Goal: Task Accomplishment & Management: Manage account settings

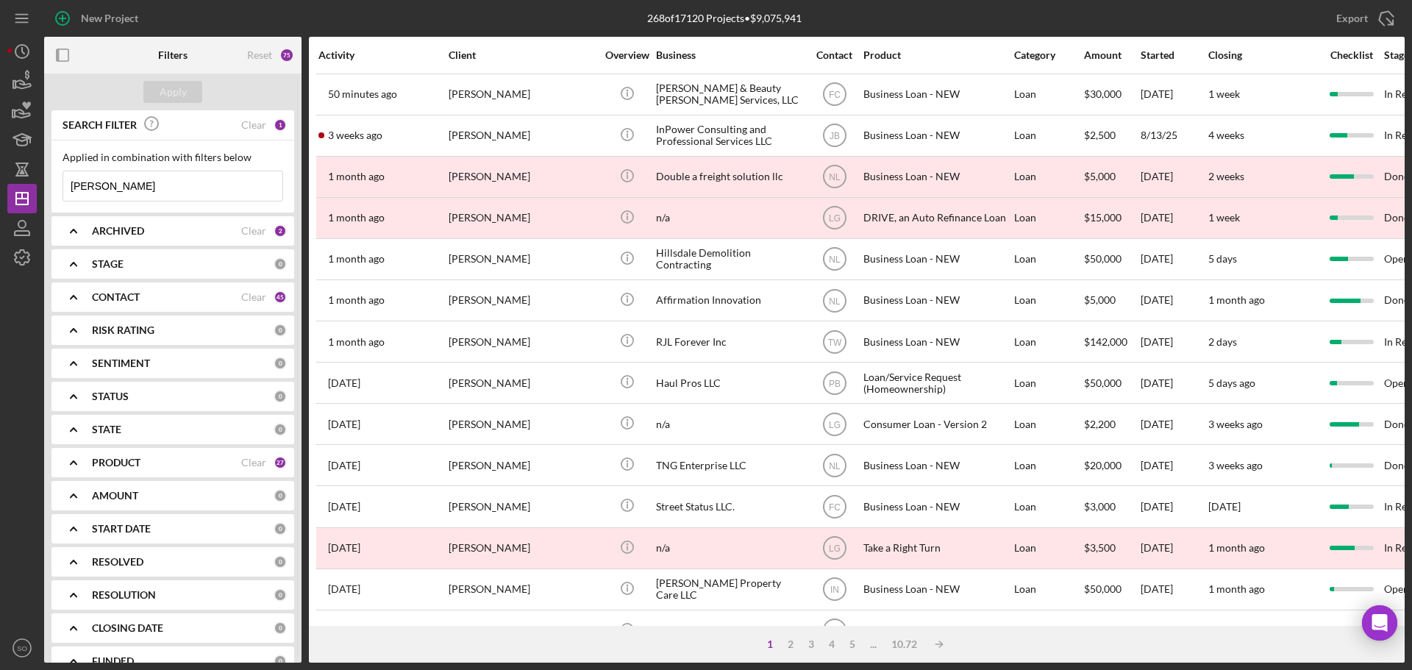
click at [156, 184] on input "[PERSON_NAME]" at bounding box center [172, 185] width 219 height 29
type input "a"
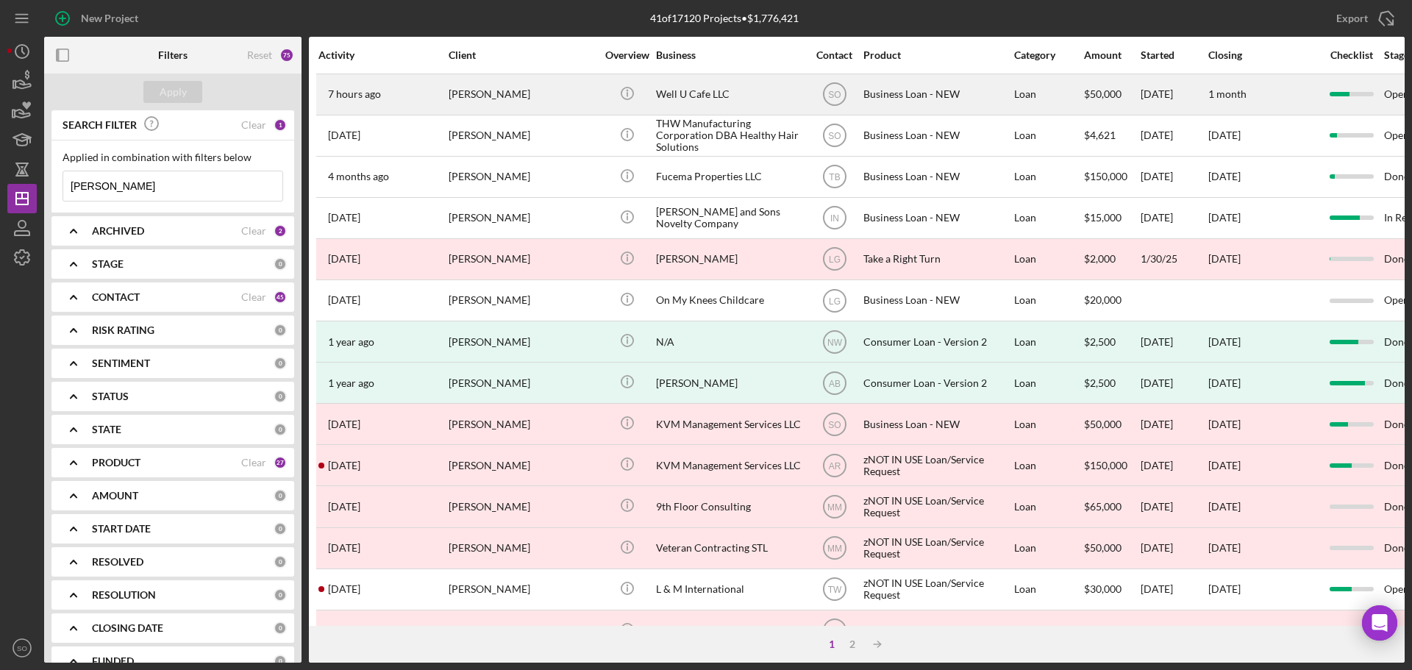
type input "[PERSON_NAME]"
click at [486, 98] on div "[PERSON_NAME]" at bounding box center [522, 94] width 147 height 39
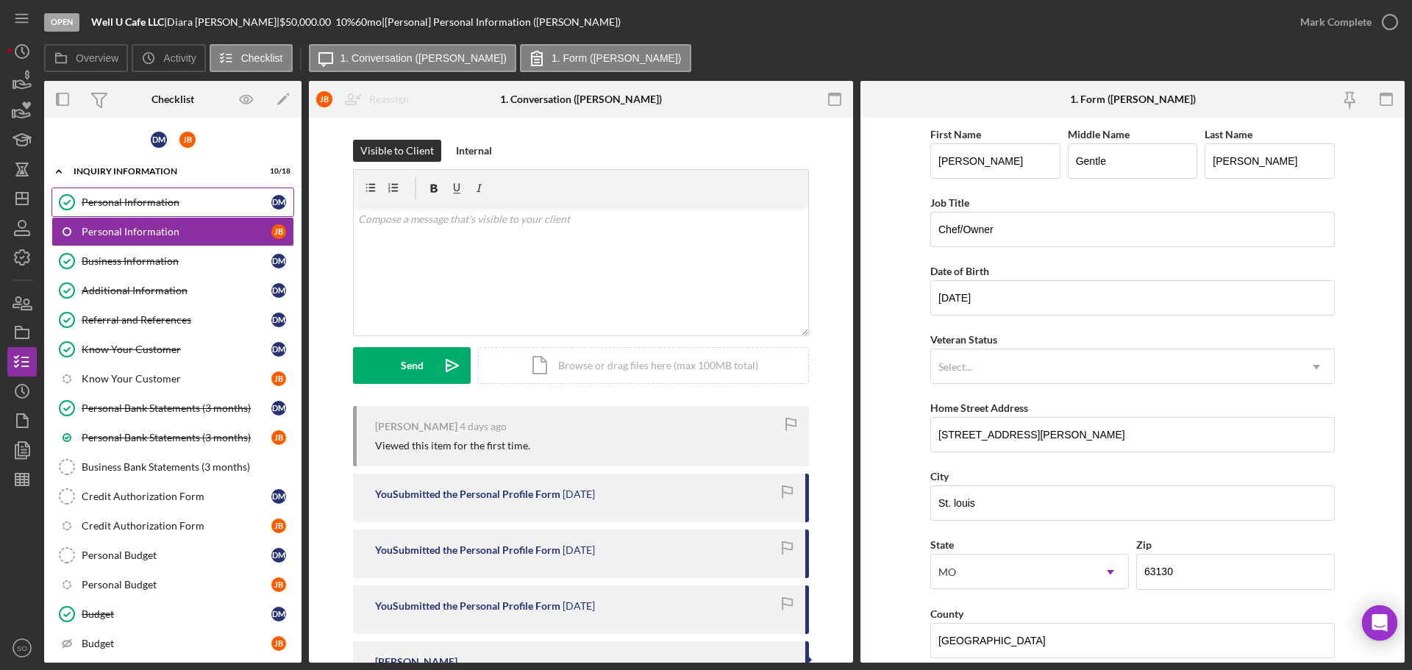
click at [177, 204] on div "Personal Information" at bounding box center [177, 202] width 190 height 12
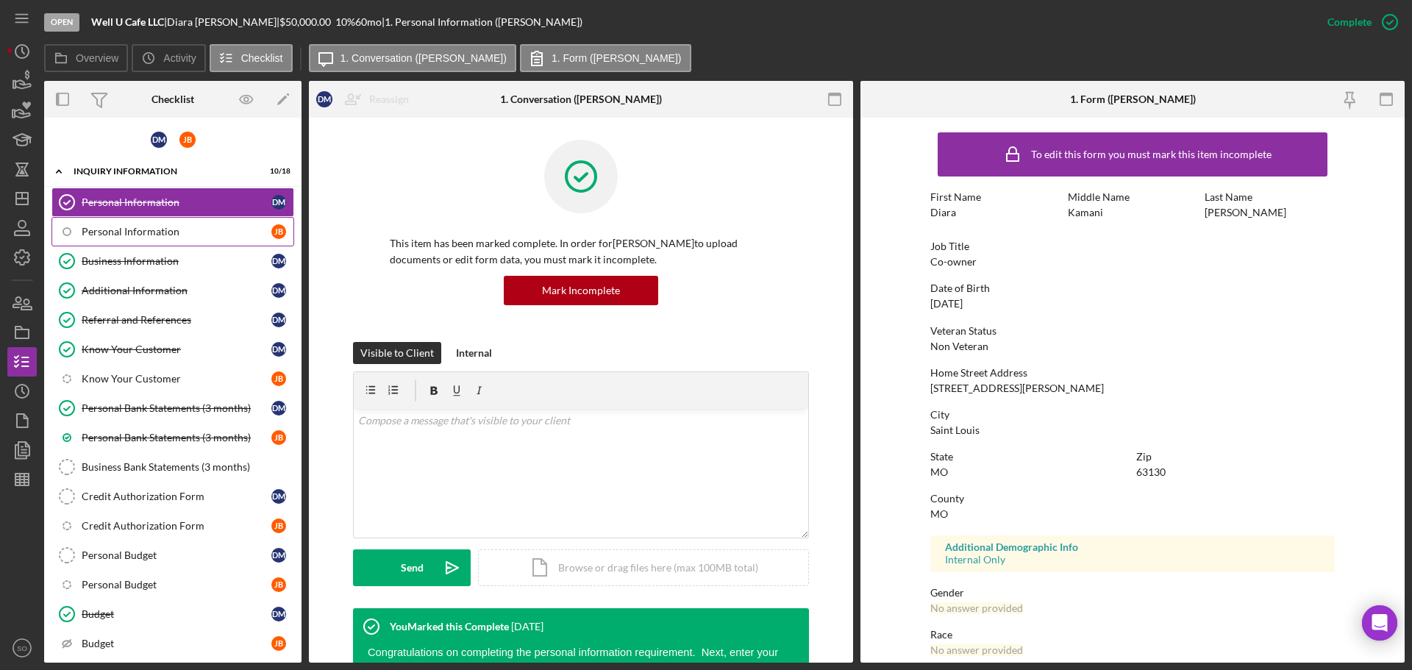
click at [179, 231] on div "Personal Information" at bounding box center [177, 232] width 190 height 12
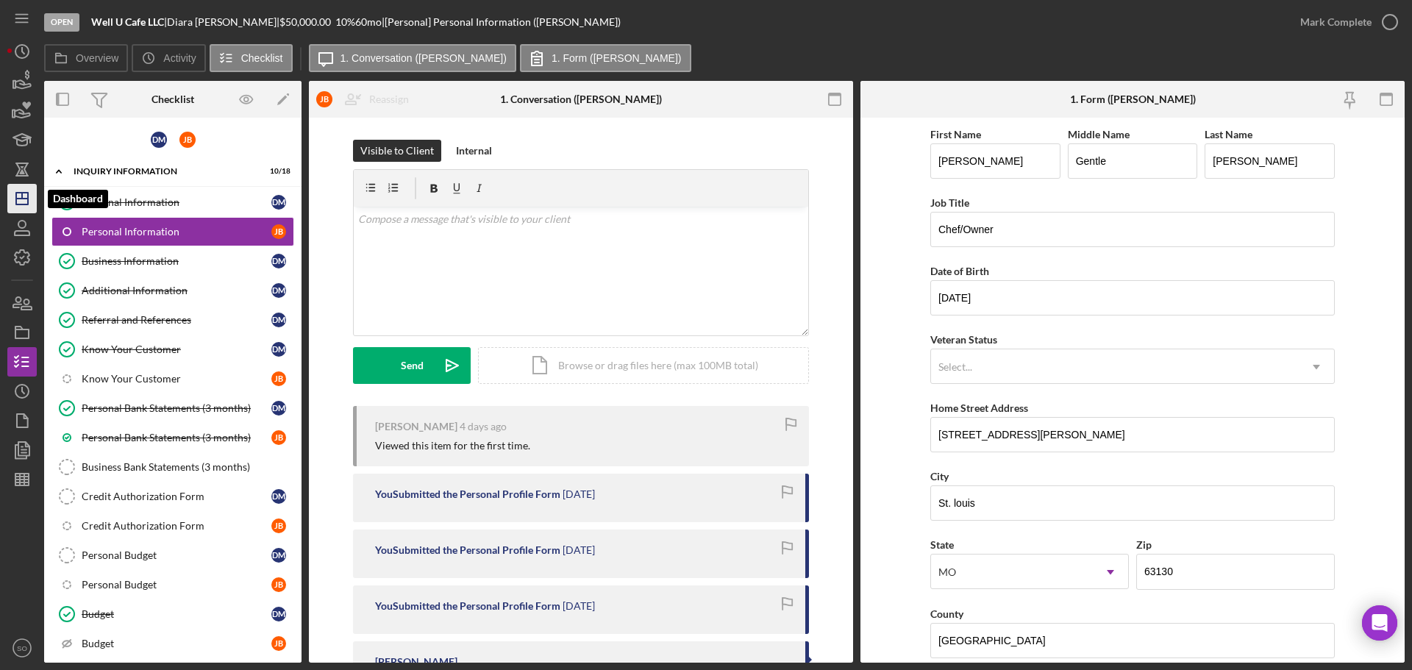
click at [21, 199] on line "button" at bounding box center [22, 199] width 12 height 0
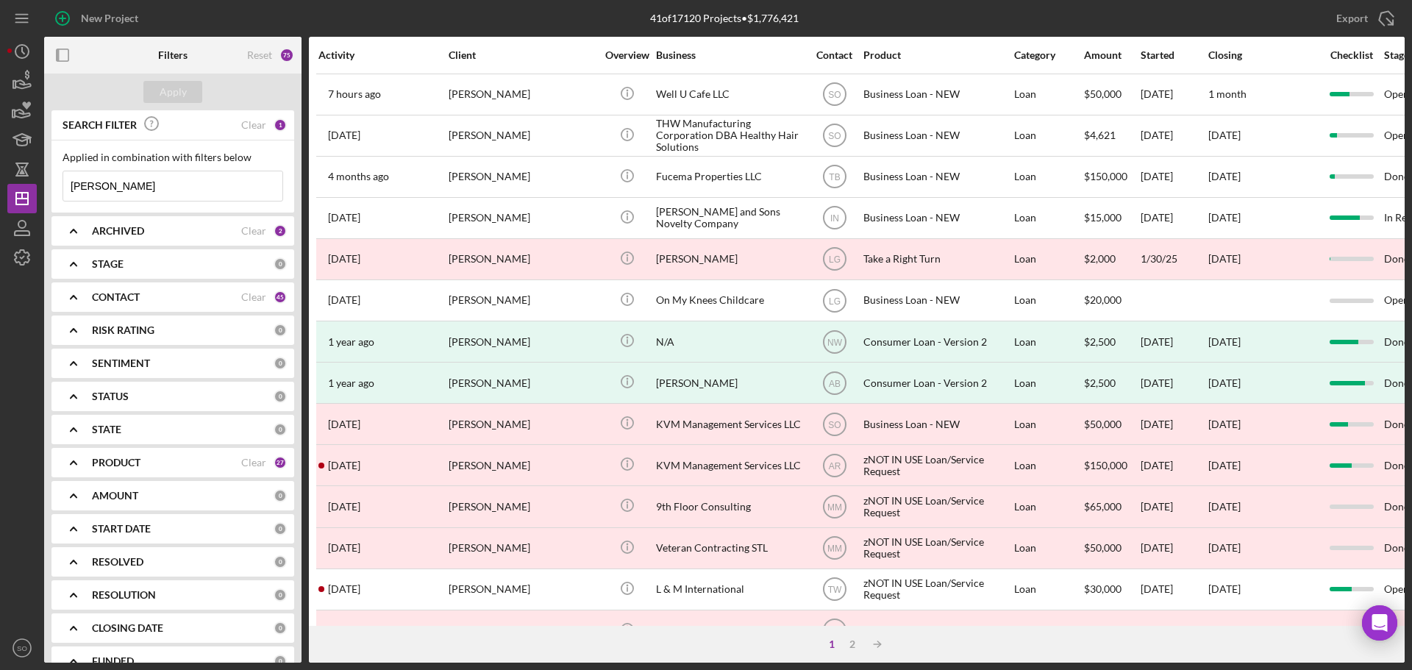
click at [157, 182] on input "diarra morris" at bounding box center [172, 185] width 219 height 29
drag, startPoint x: 175, startPoint y: 185, endPoint x: -96, endPoint y: 182, distance: 270.7
click at [0, 182] on html "New Project 41 of 17120 Projects • $1,776,421 diarra morris Export Icon/Export …" at bounding box center [706, 335] width 1412 height 670
paste input "Barbara Ewing"
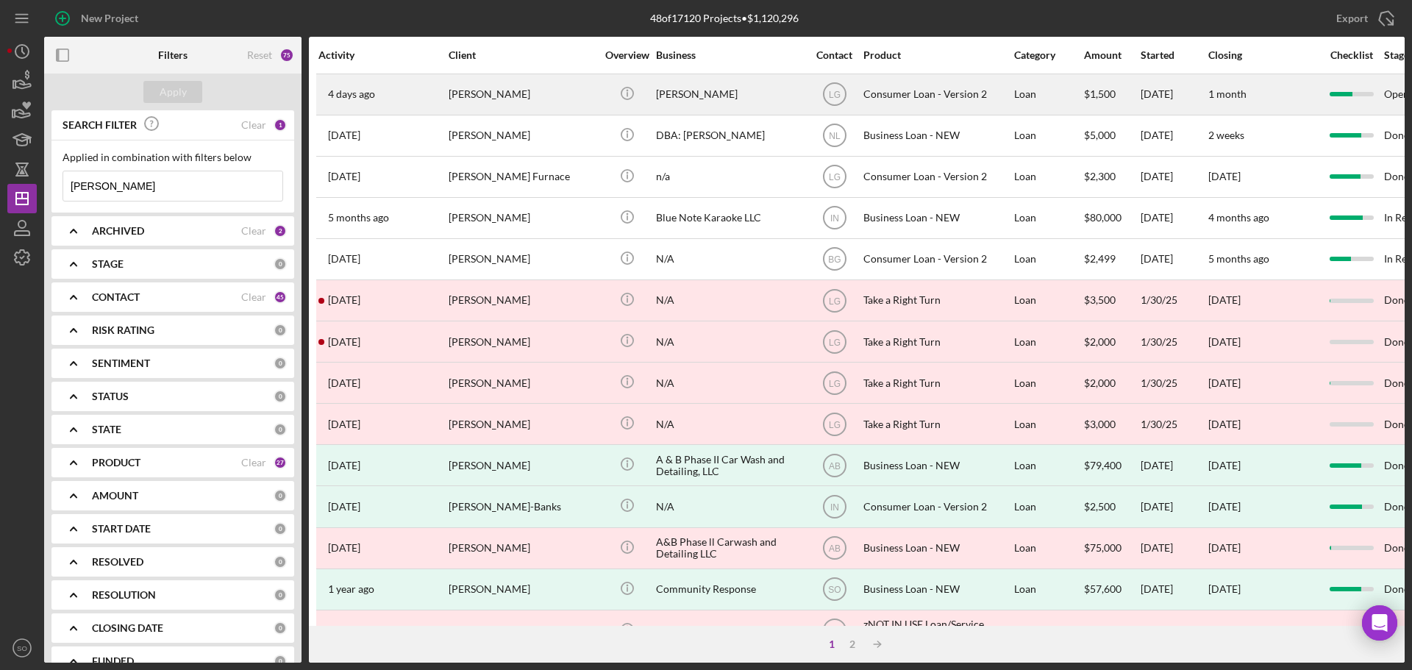
type input "Barbara Ewing"
click at [462, 80] on div "[PERSON_NAME]" at bounding box center [522, 94] width 147 height 39
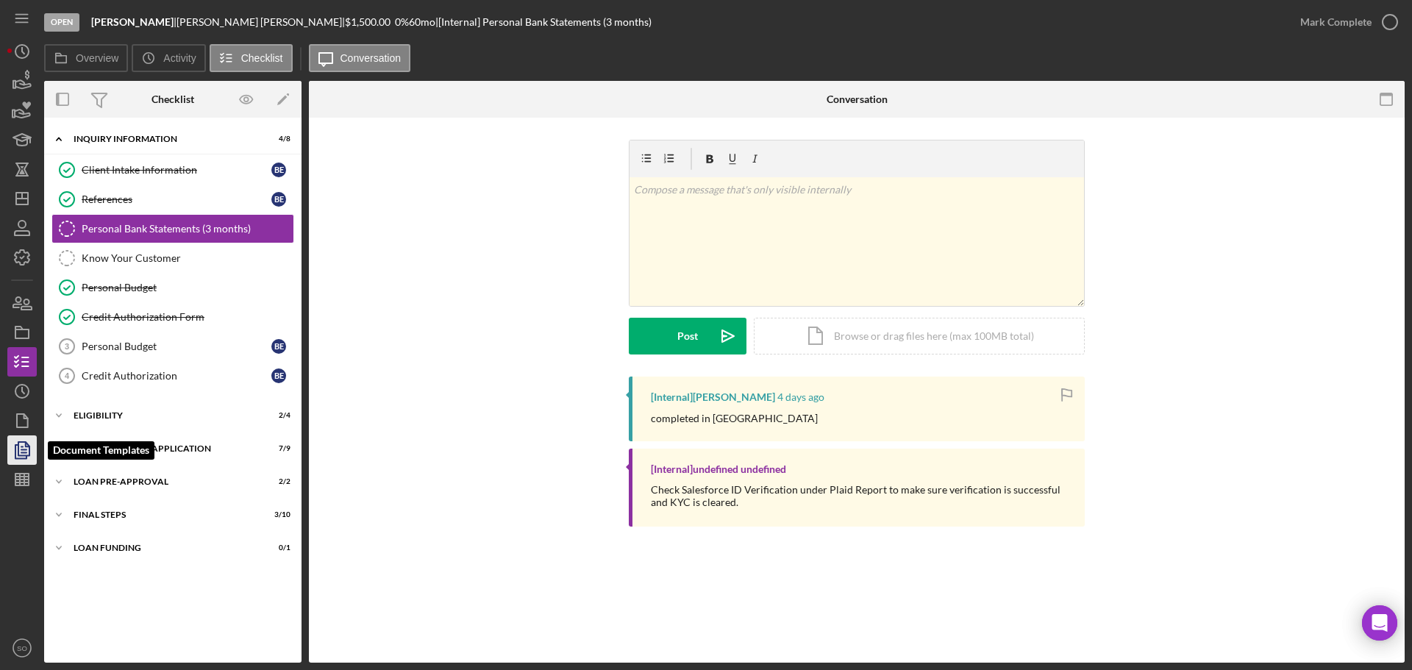
click at [26, 451] on icon "button" at bounding box center [22, 450] width 37 height 37
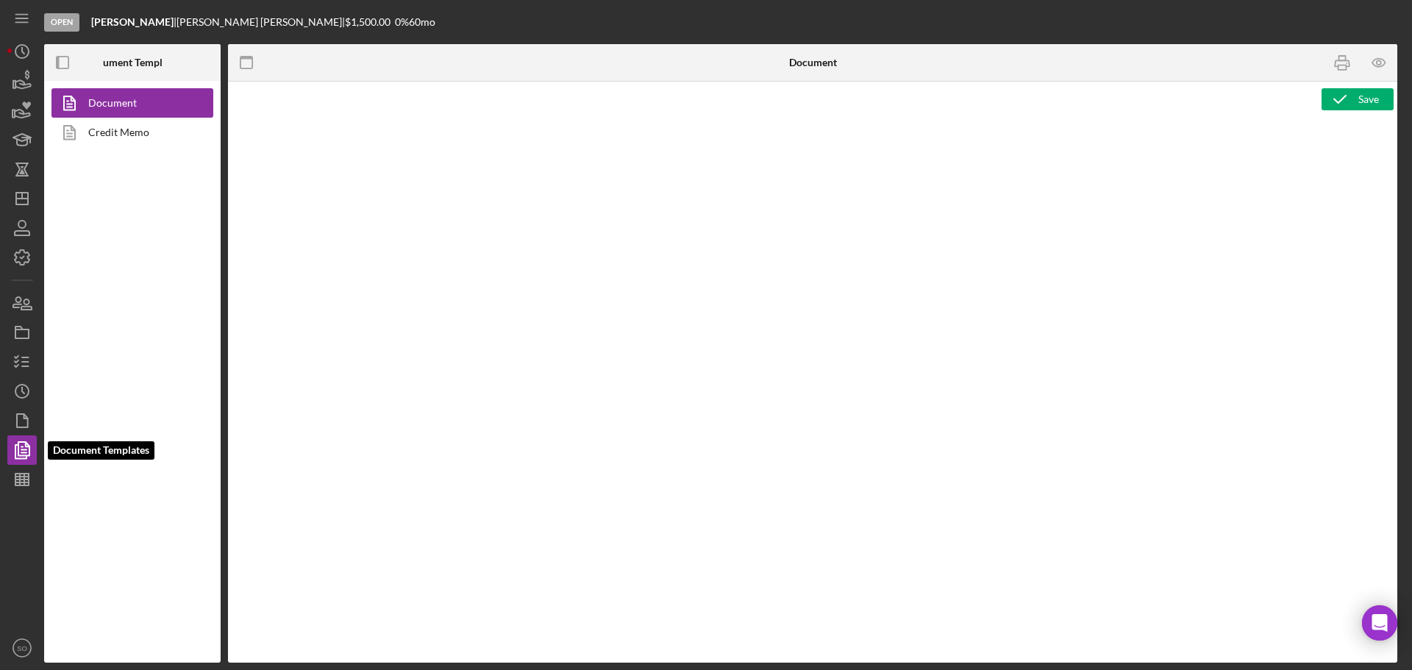
type textarea "<h1>Wiring Instructions</h1> <p style="text-align: left">Borrower Name:&nbsp; <…"
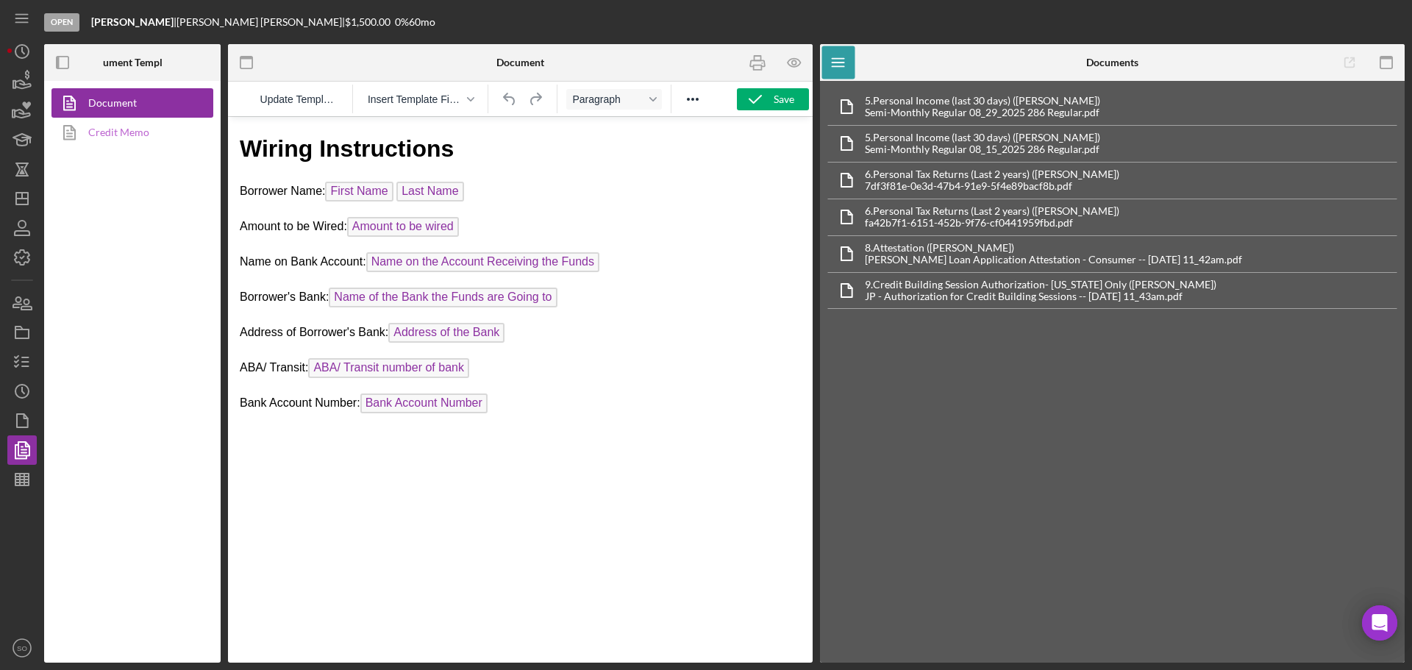
click at [132, 135] on link "Credit Memo" at bounding box center [128, 132] width 154 height 29
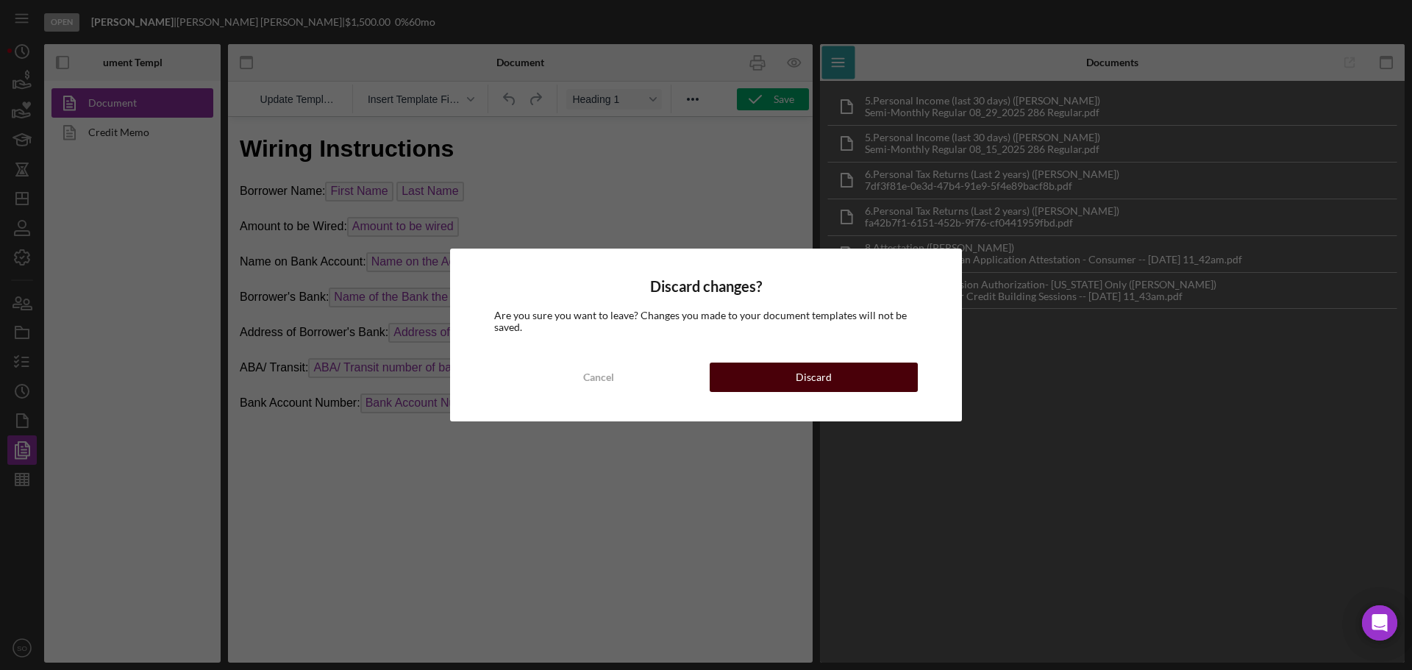
click at [769, 378] on button "Discard" at bounding box center [814, 377] width 208 height 29
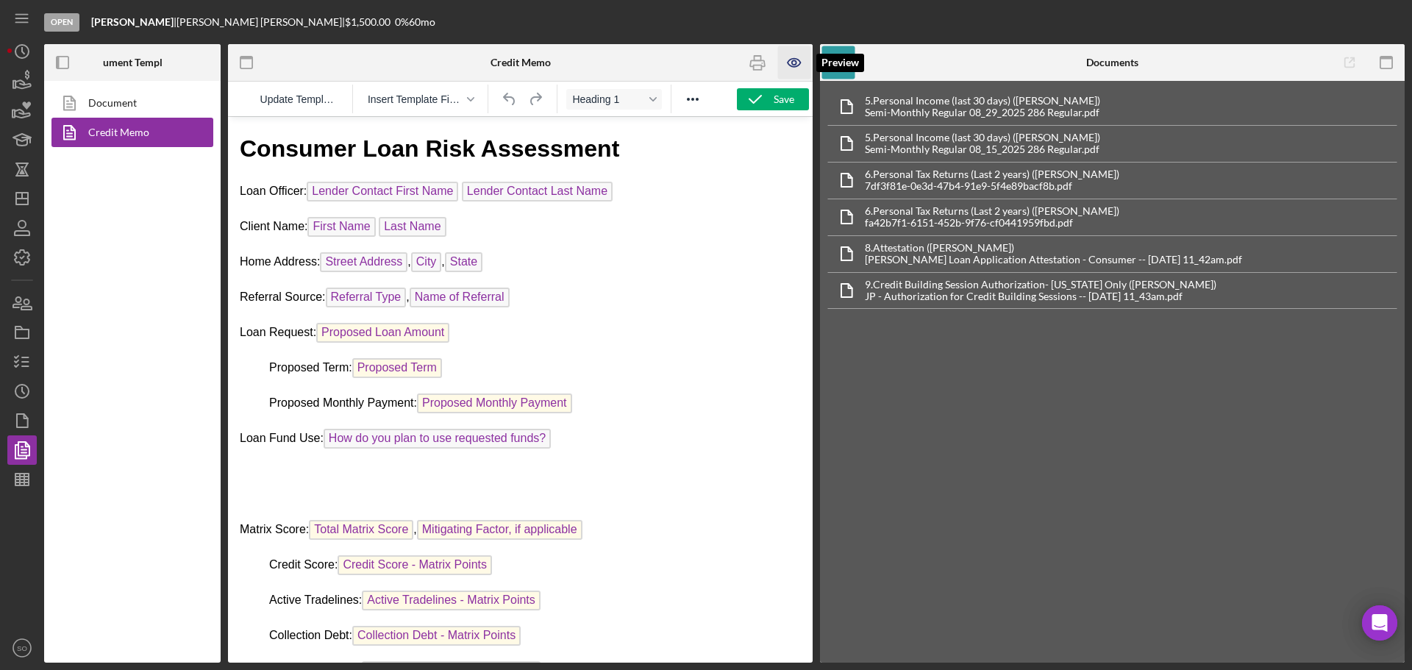
click at [800, 68] on icon "button" at bounding box center [794, 62] width 33 height 33
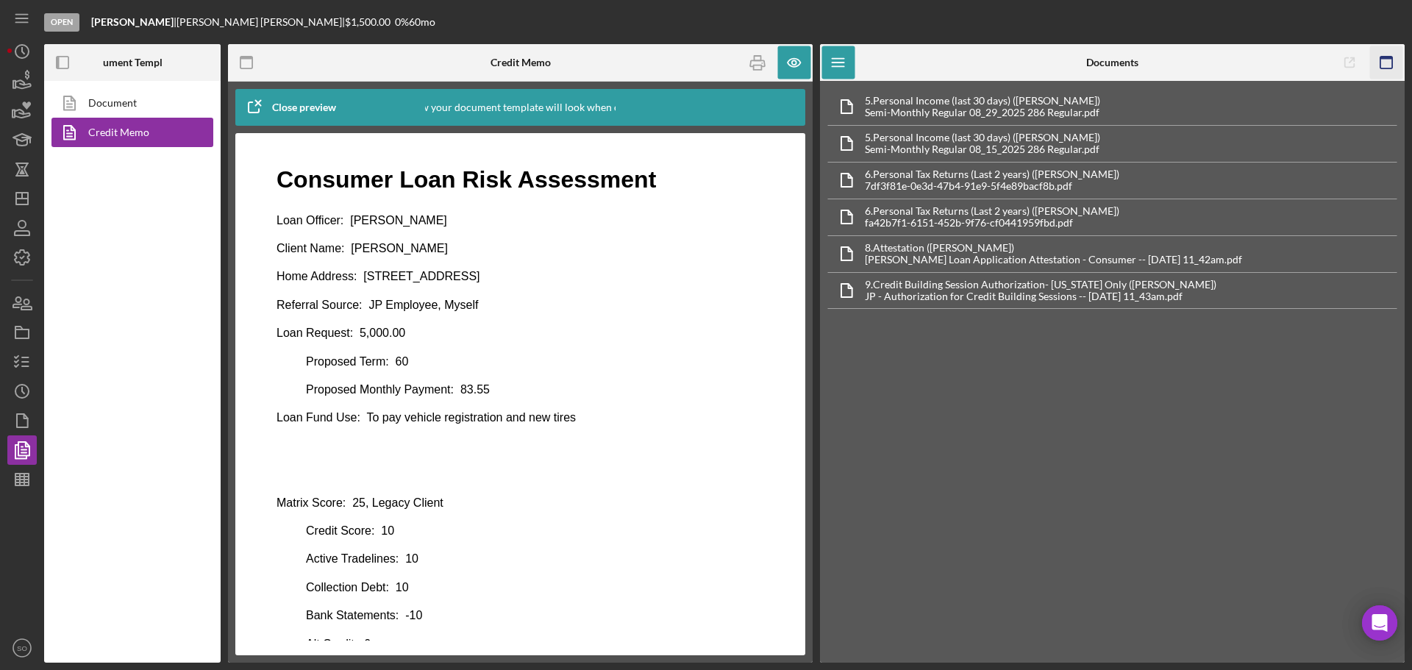
click at [1388, 64] on icon "button" at bounding box center [1387, 62] width 33 height 33
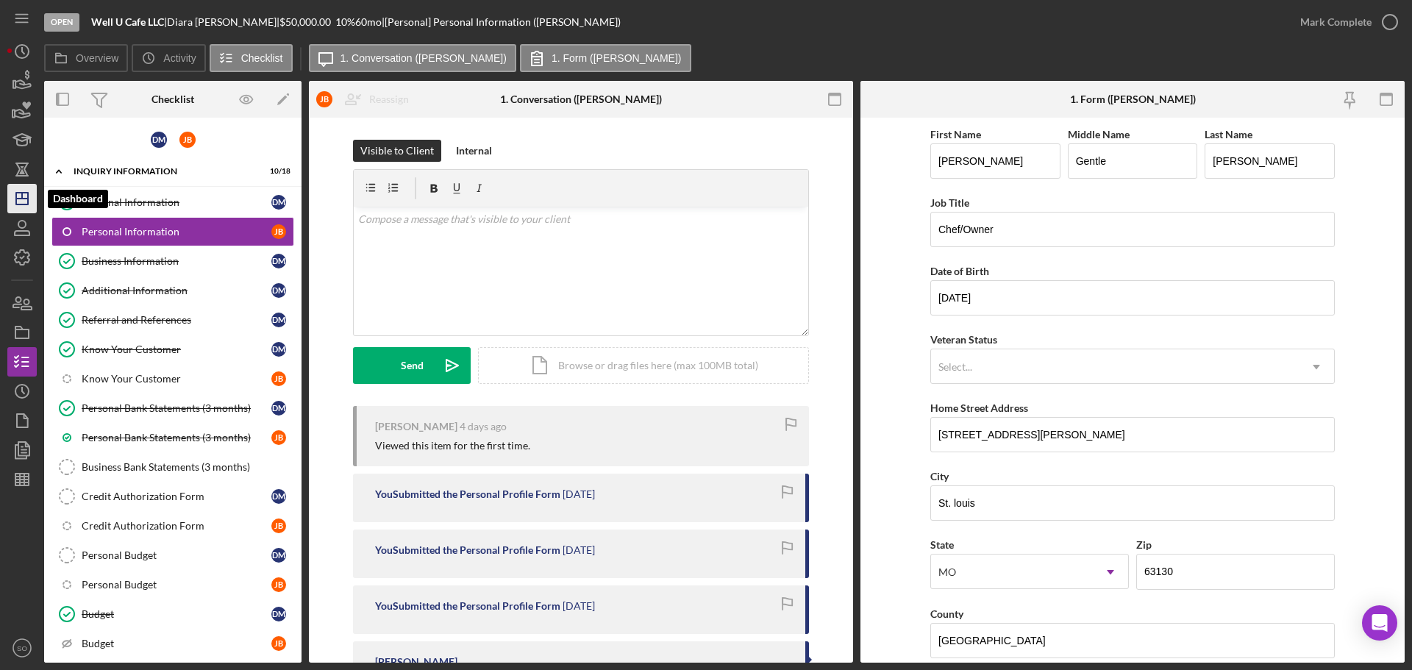
click at [24, 196] on icon "Icon/Dashboard" at bounding box center [22, 198] width 37 height 37
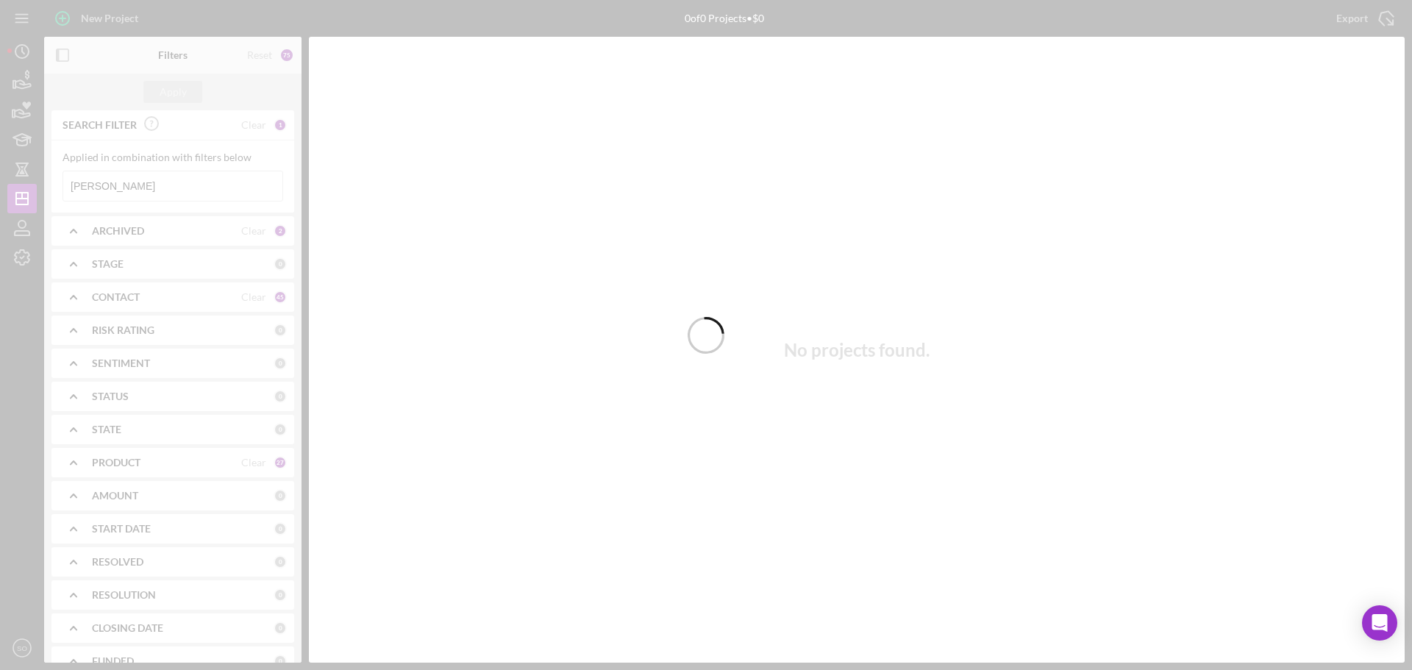
click at [210, 165] on div at bounding box center [706, 335] width 1412 height 670
click at [189, 185] on div at bounding box center [706, 335] width 1412 height 670
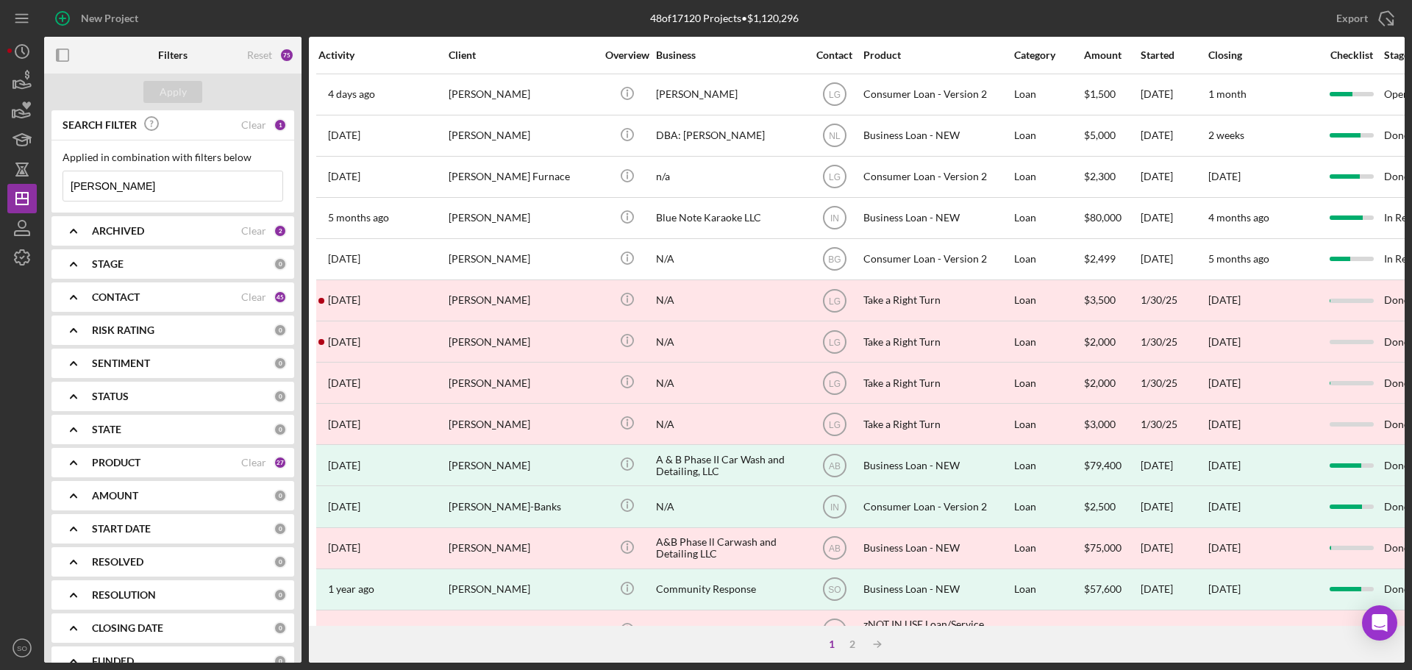
click at [189, 194] on input "[PERSON_NAME]" at bounding box center [172, 185] width 219 height 29
drag, startPoint x: 189, startPoint y: 194, endPoint x: 65, endPoint y: 196, distance: 124.3
click at [65, 196] on input "[PERSON_NAME]" at bounding box center [172, 185] width 219 height 29
paste input "Kasambira"
type input "Kasambira"
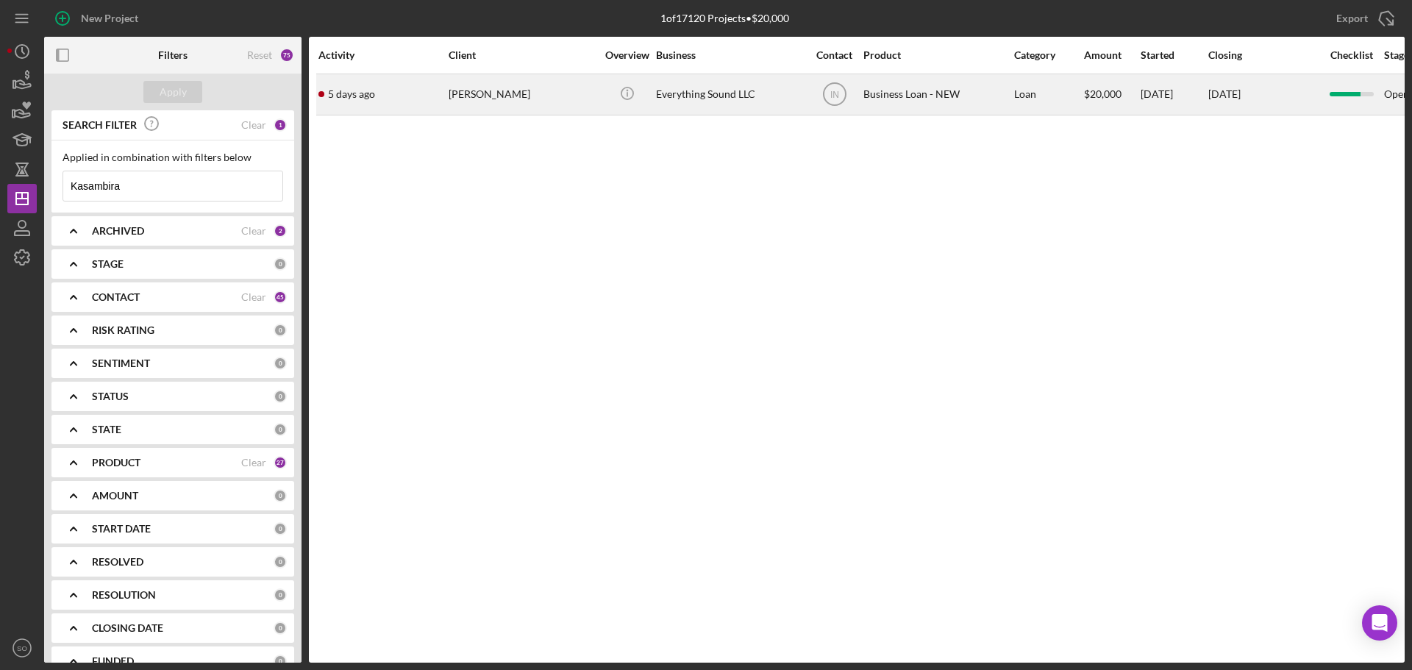
click at [533, 102] on div "Farai Kasambira" at bounding box center [522, 94] width 147 height 39
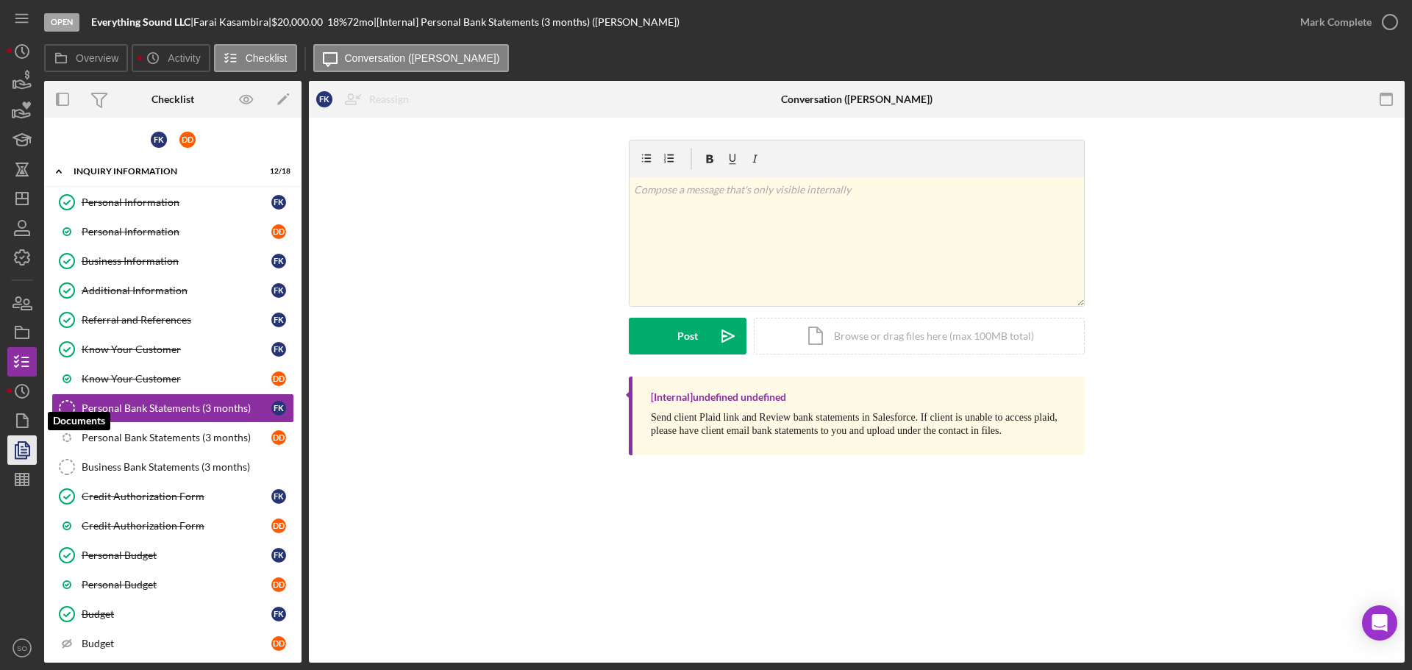
scroll to position [18, 0]
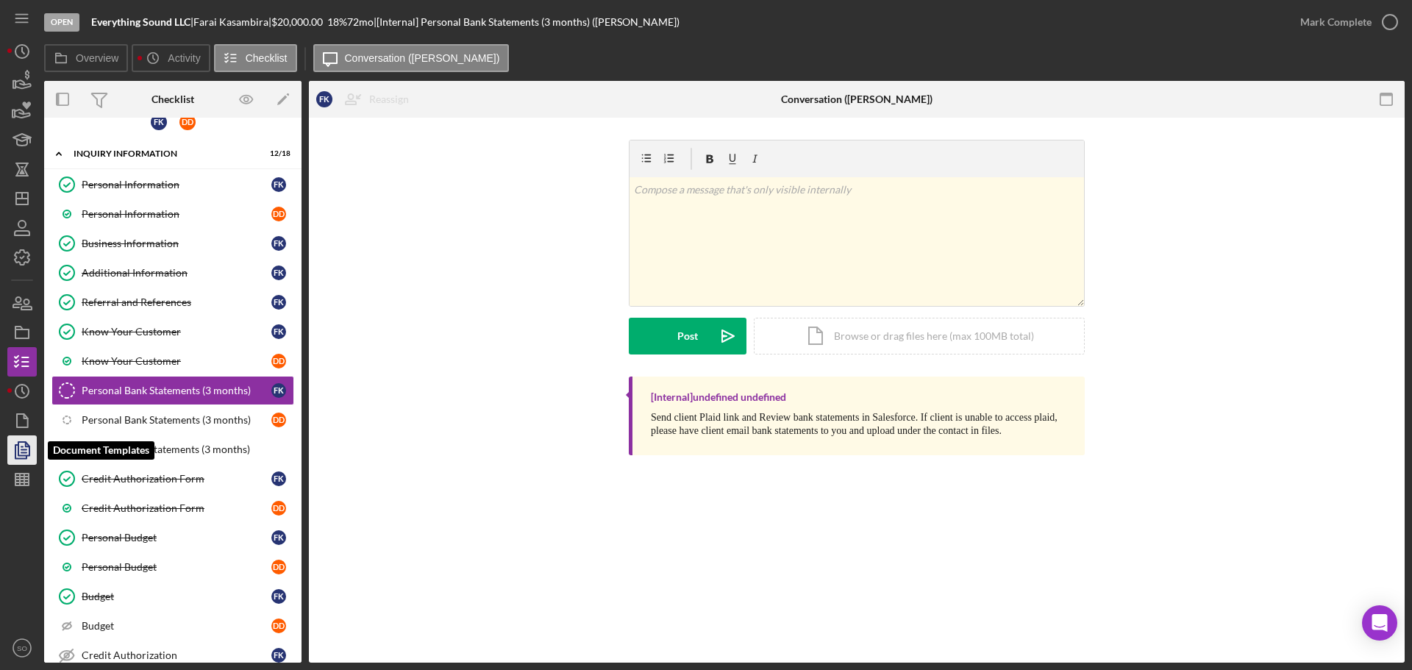
click at [19, 449] on polygon "button" at bounding box center [23, 448] width 11 height 13
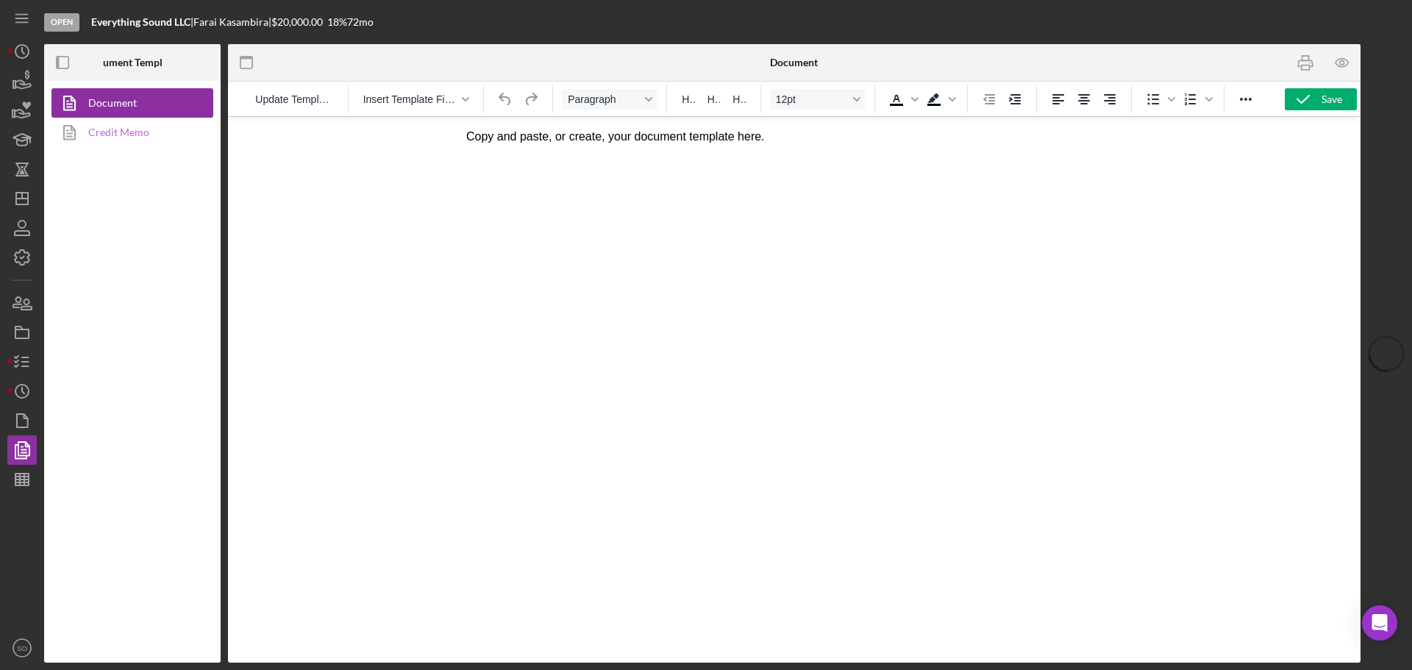
click at [129, 135] on link "Credit Memo" at bounding box center [128, 132] width 154 height 29
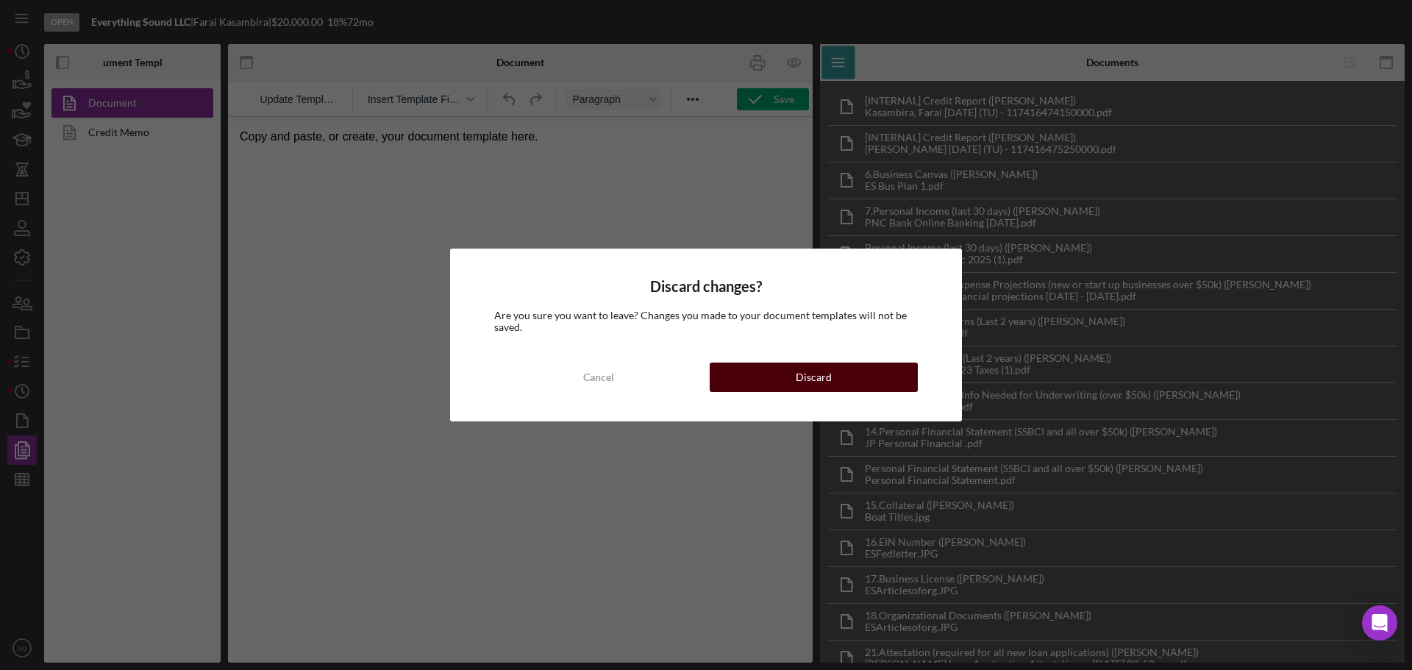
click at [753, 380] on button "Discard" at bounding box center [814, 377] width 208 height 29
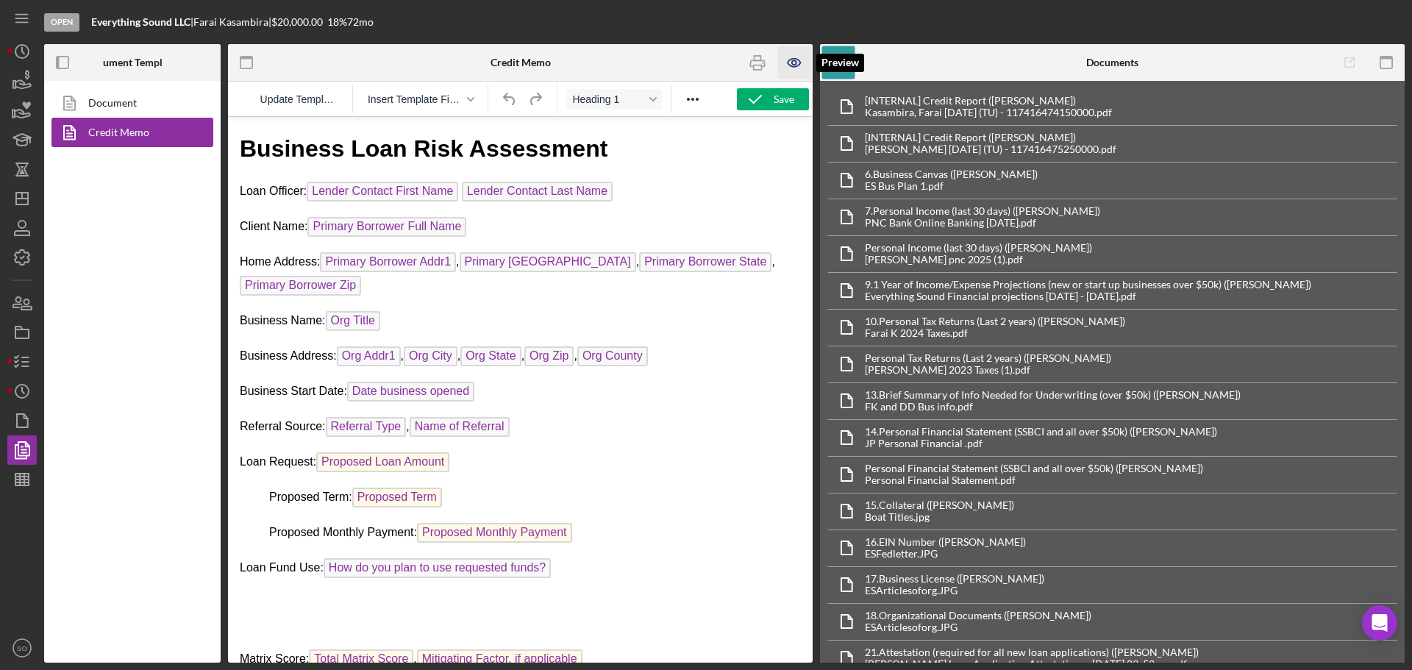
click at [794, 60] on icon "button" at bounding box center [794, 62] width 4 height 4
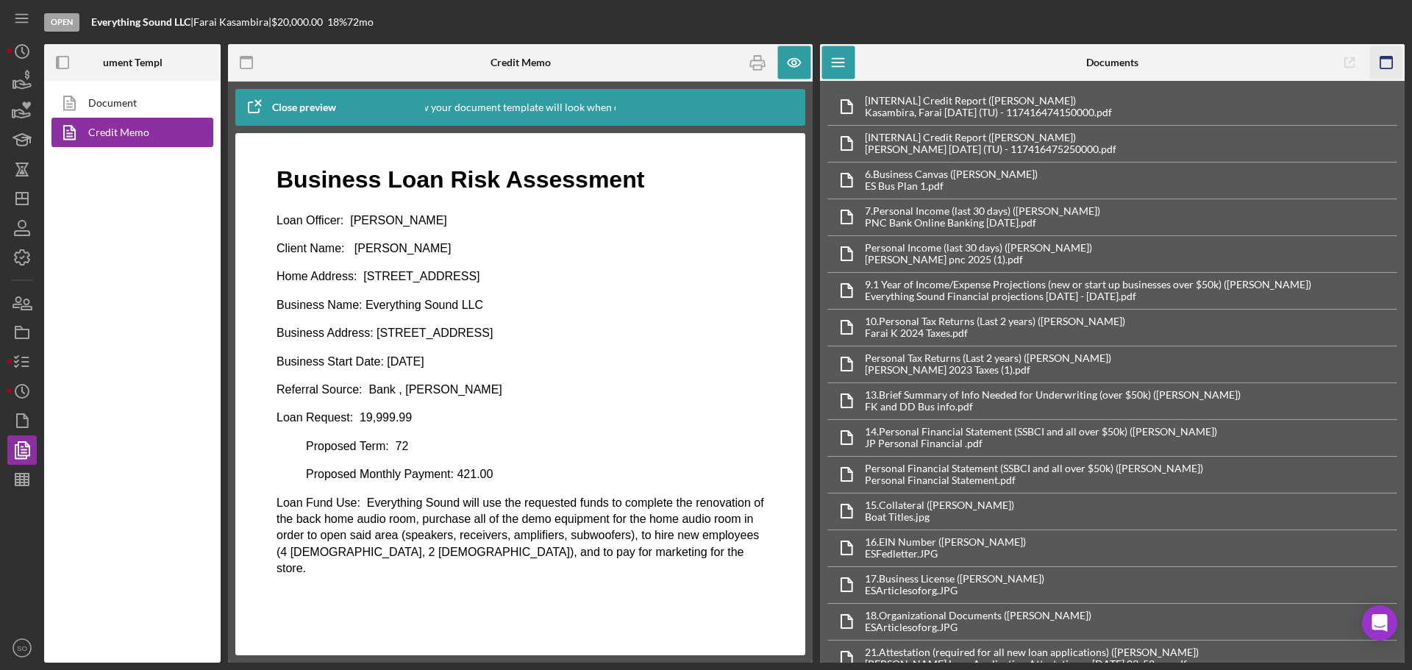
click at [1387, 59] on rect "button" at bounding box center [1387, 58] width 12 height 3
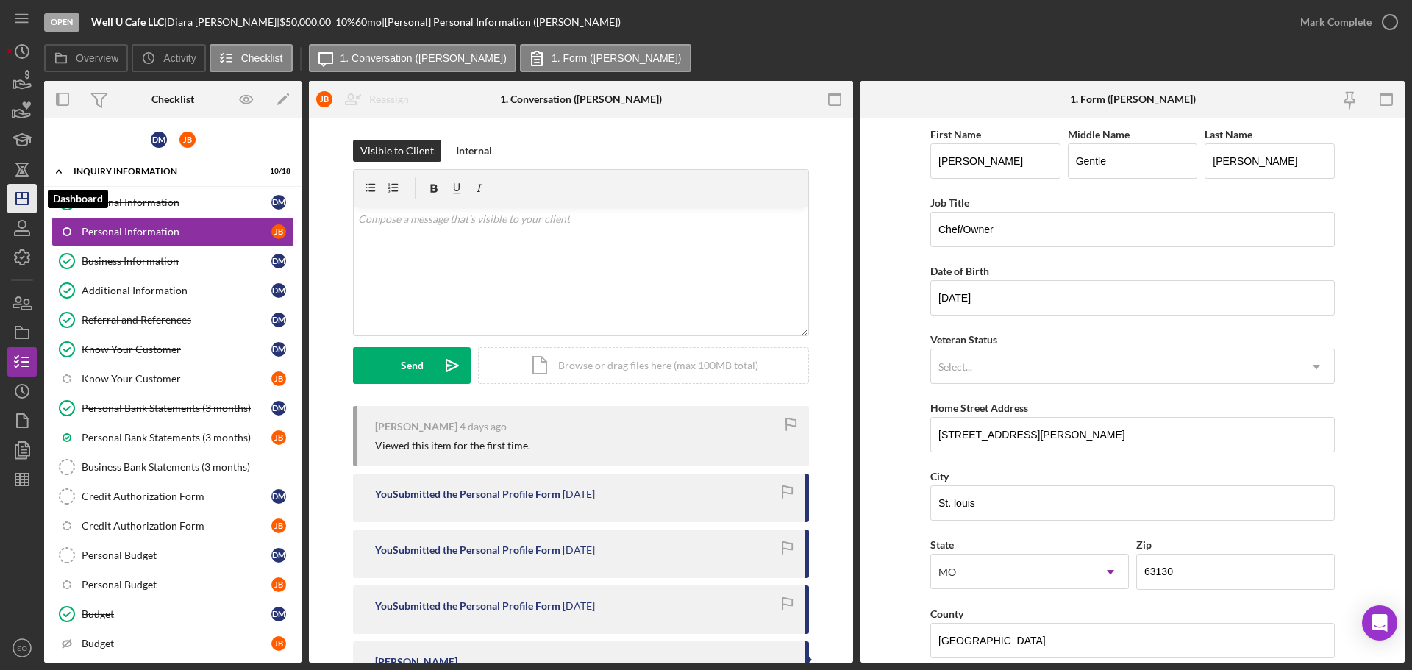
click at [28, 202] on polygon "button" at bounding box center [22, 199] width 12 height 12
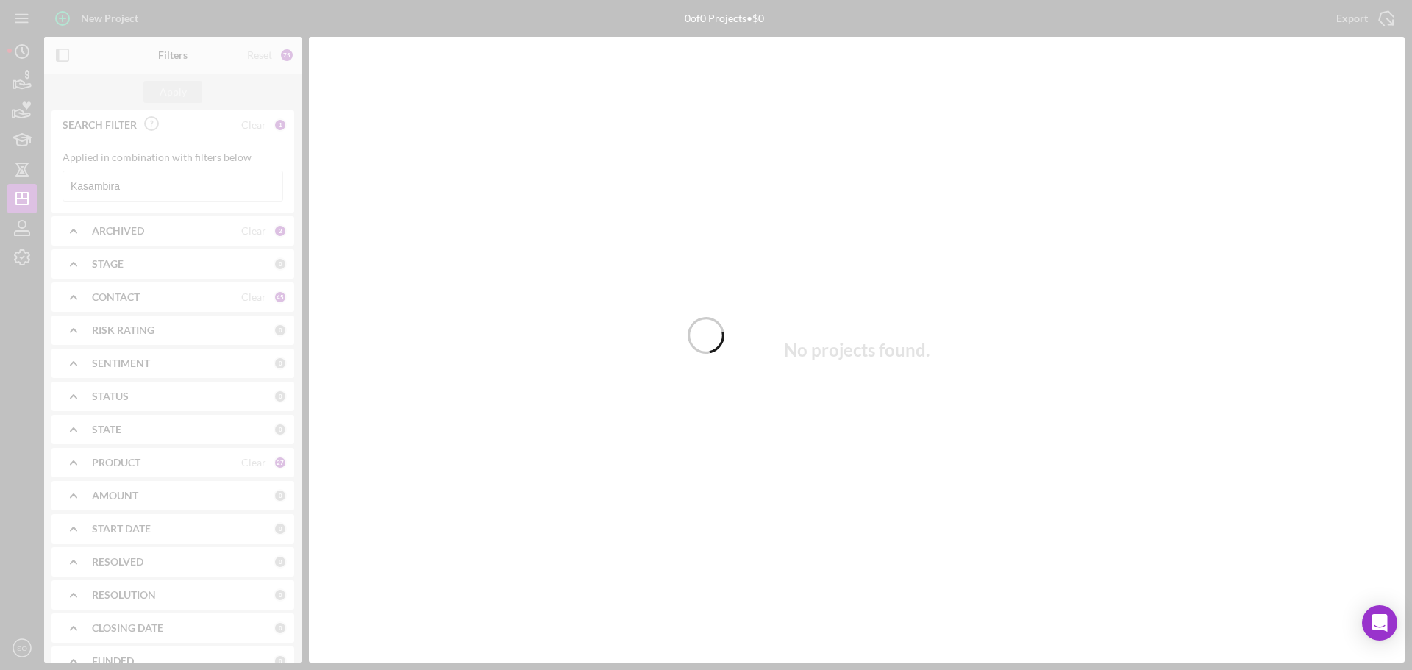
click at [152, 181] on div at bounding box center [706, 335] width 1412 height 670
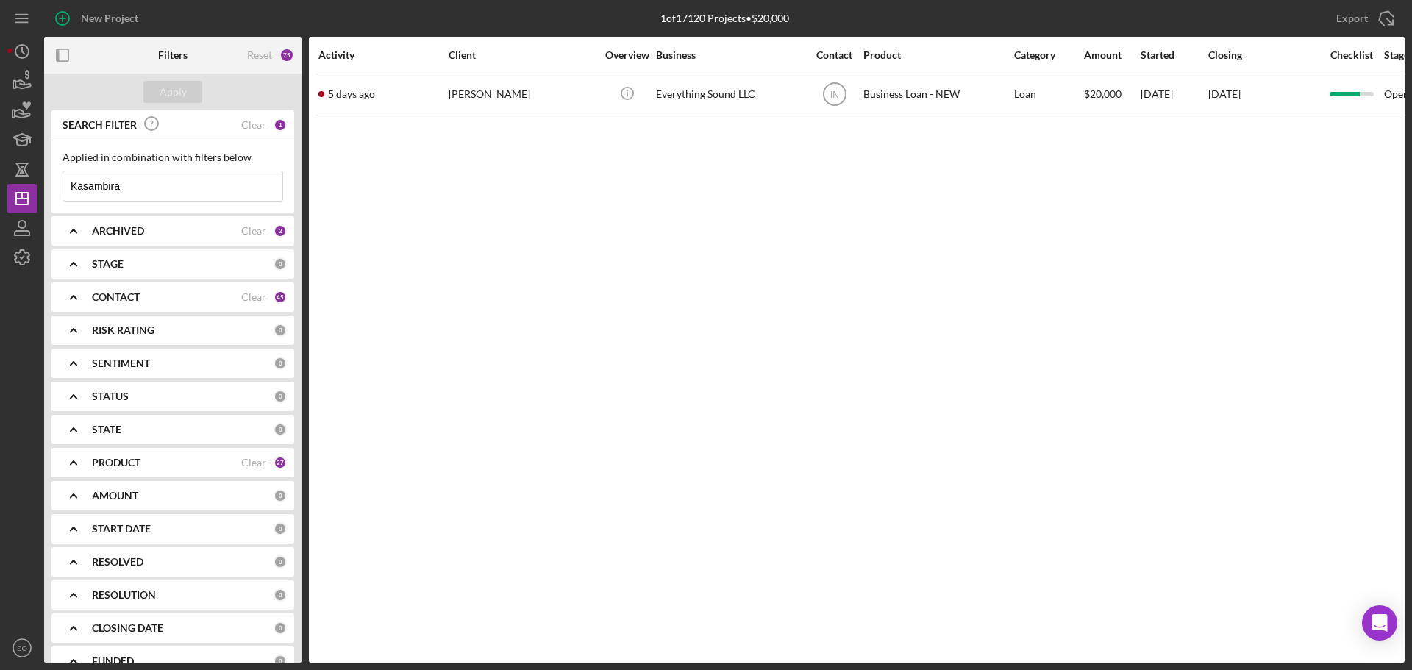
click at [152, 181] on input "Kasambira" at bounding box center [172, 185] width 219 height 29
drag, startPoint x: 155, startPoint y: 185, endPoint x: 52, endPoint y: 188, distance: 103.0
click at [52, 188] on div "Applied in combination with filters below Kasambira Icon/Menu Close" at bounding box center [172, 177] width 243 height 72
paste input "Cheyenne Wolf"
type input "Cheyenne Wolf"
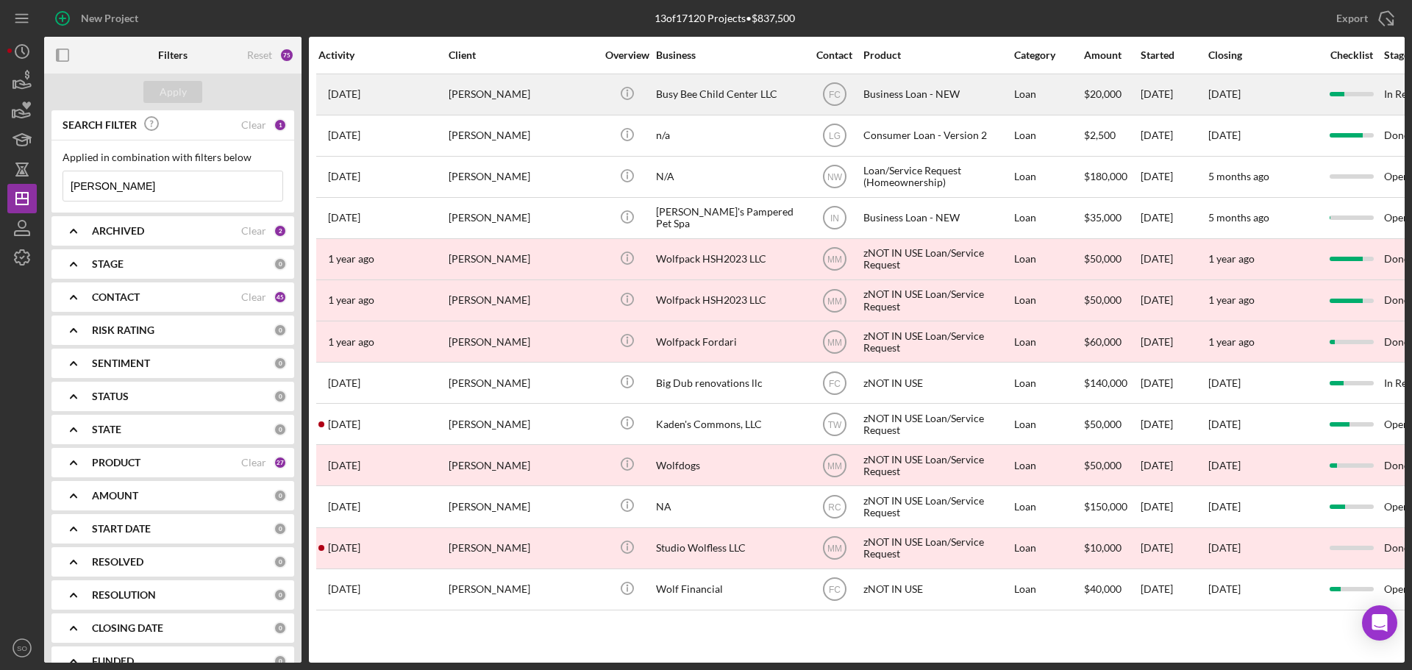
click at [507, 84] on div "Cheyenne Wolf" at bounding box center [522, 94] width 147 height 39
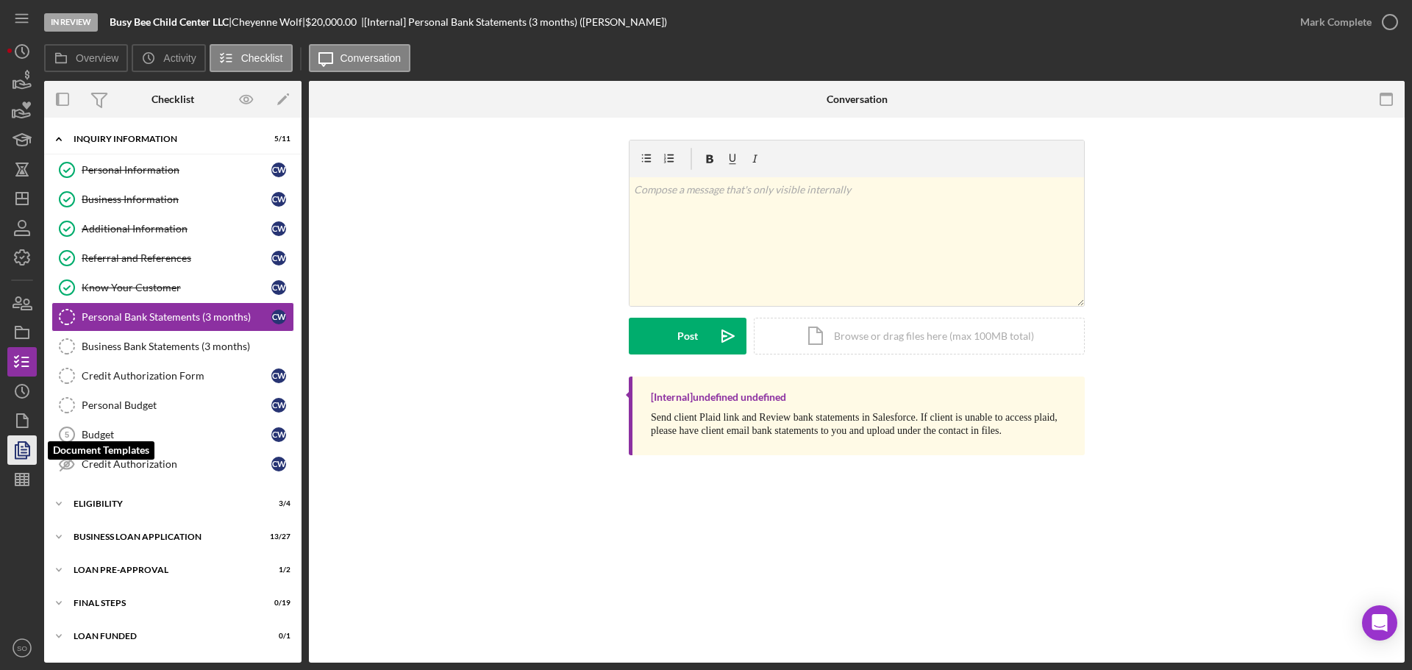
click at [26, 449] on icon "button" at bounding box center [23, 450] width 5 height 6
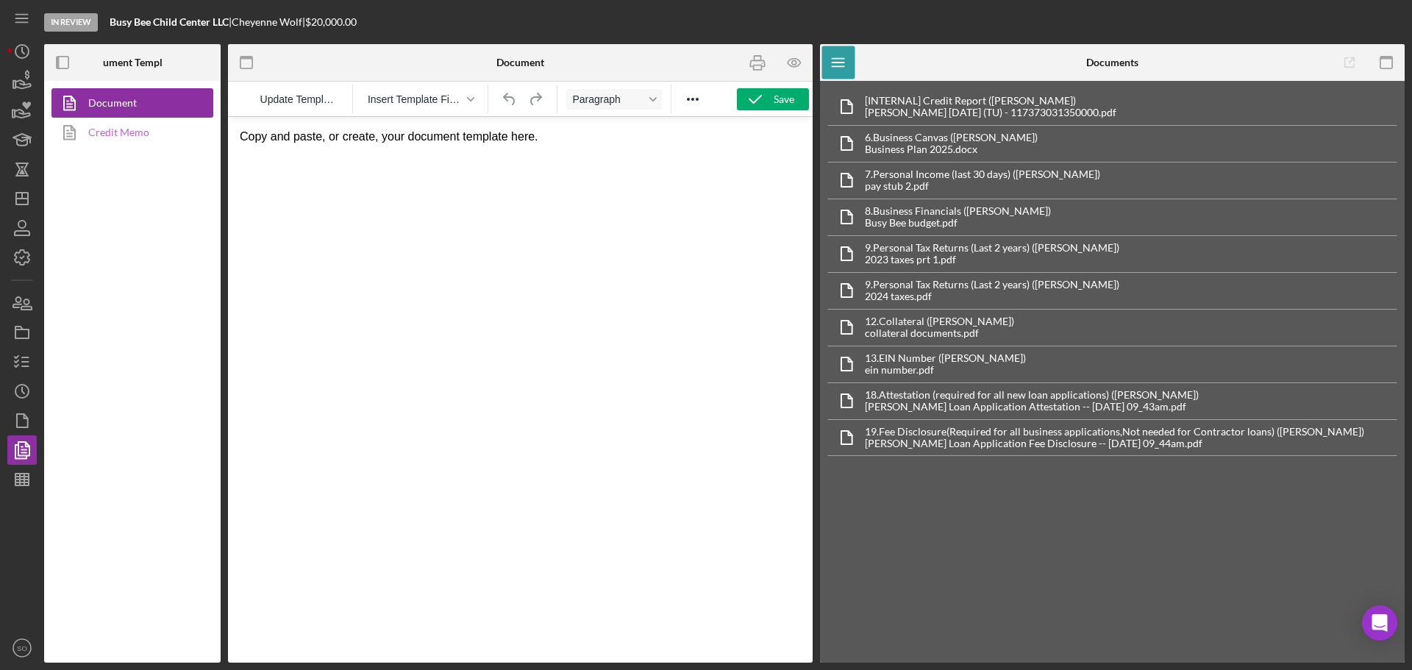
click at [149, 132] on link "Credit Memo" at bounding box center [128, 132] width 154 height 29
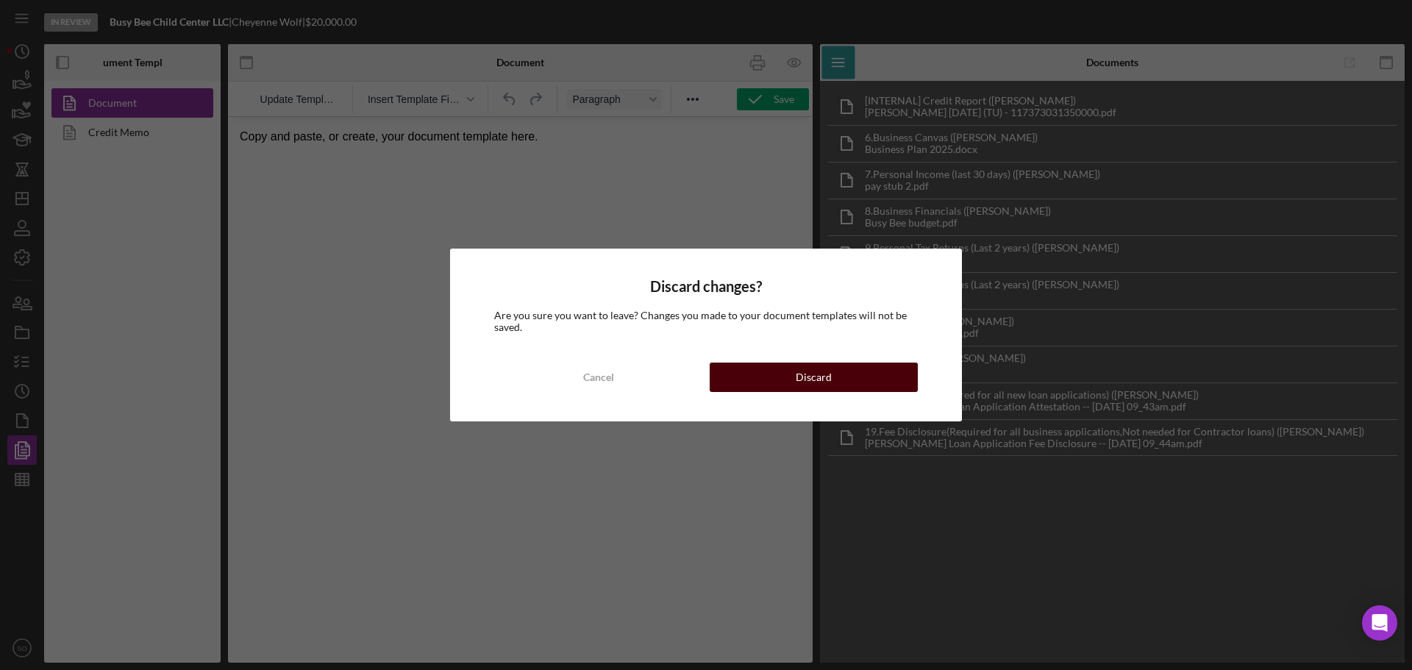
click at [730, 376] on button "Discard" at bounding box center [814, 377] width 208 height 29
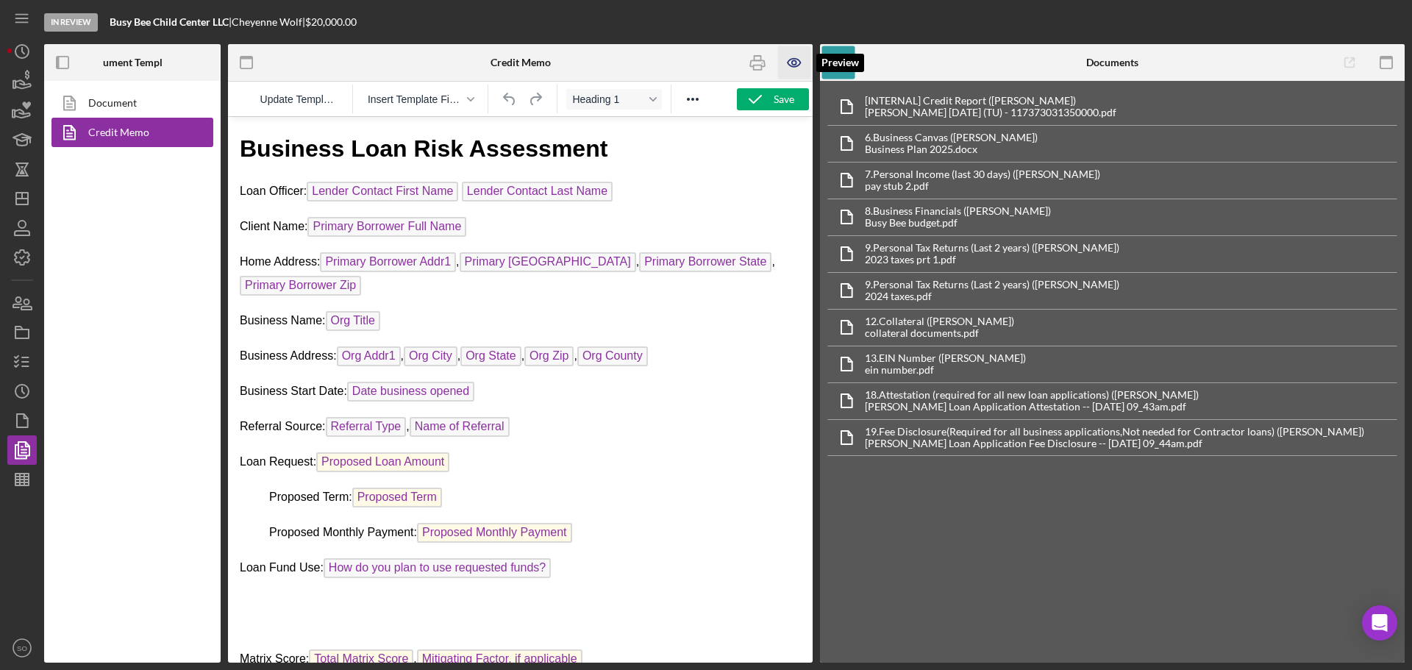
click at [794, 60] on icon "button" at bounding box center [794, 62] width 33 height 33
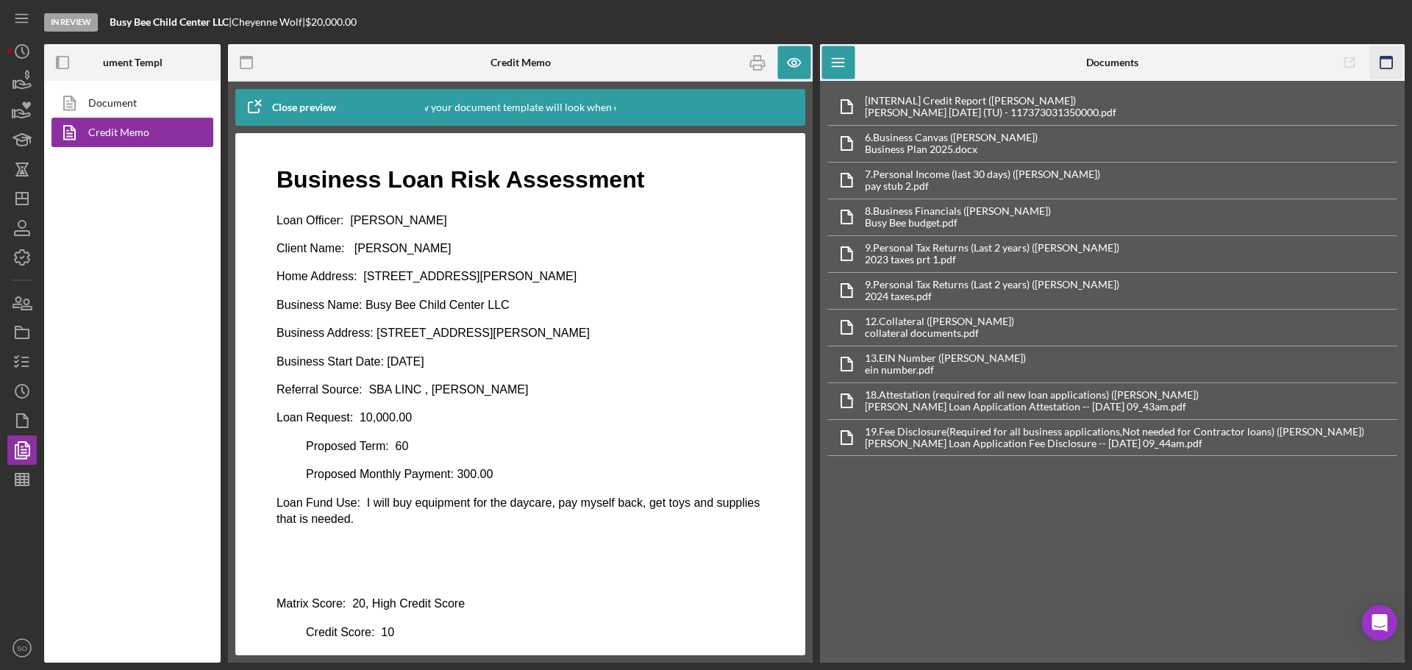
click at [1390, 59] on rect "button" at bounding box center [1387, 58] width 12 height 3
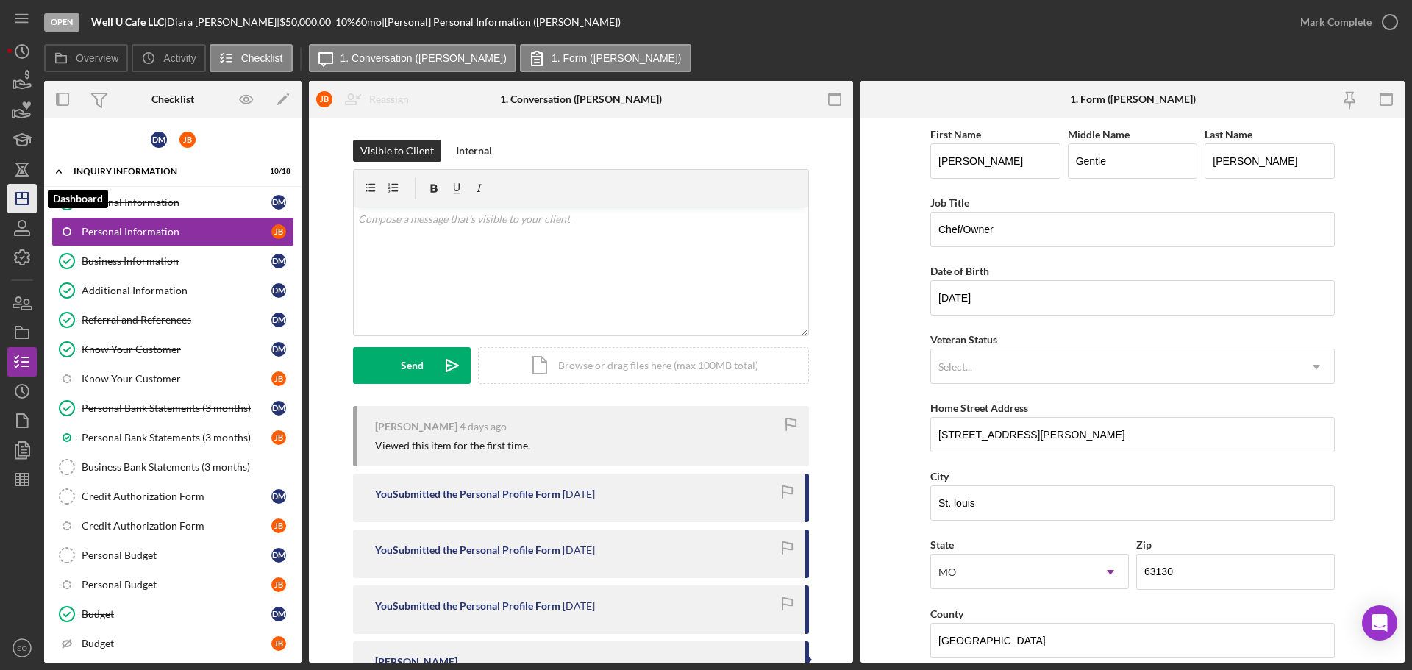
click at [21, 202] on icon "Icon/Dashboard" at bounding box center [22, 198] width 37 height 37
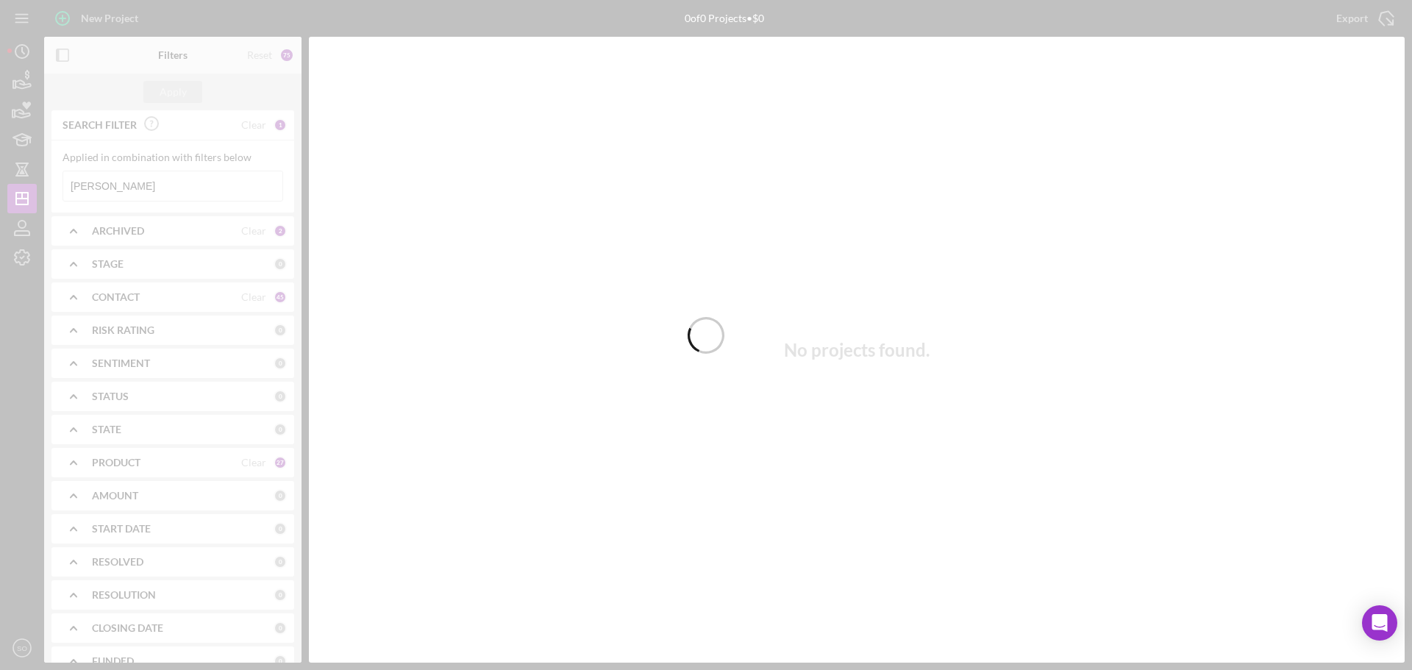
click at [168, 184] on div at bounding box center [706, 335] width 1412 height 670
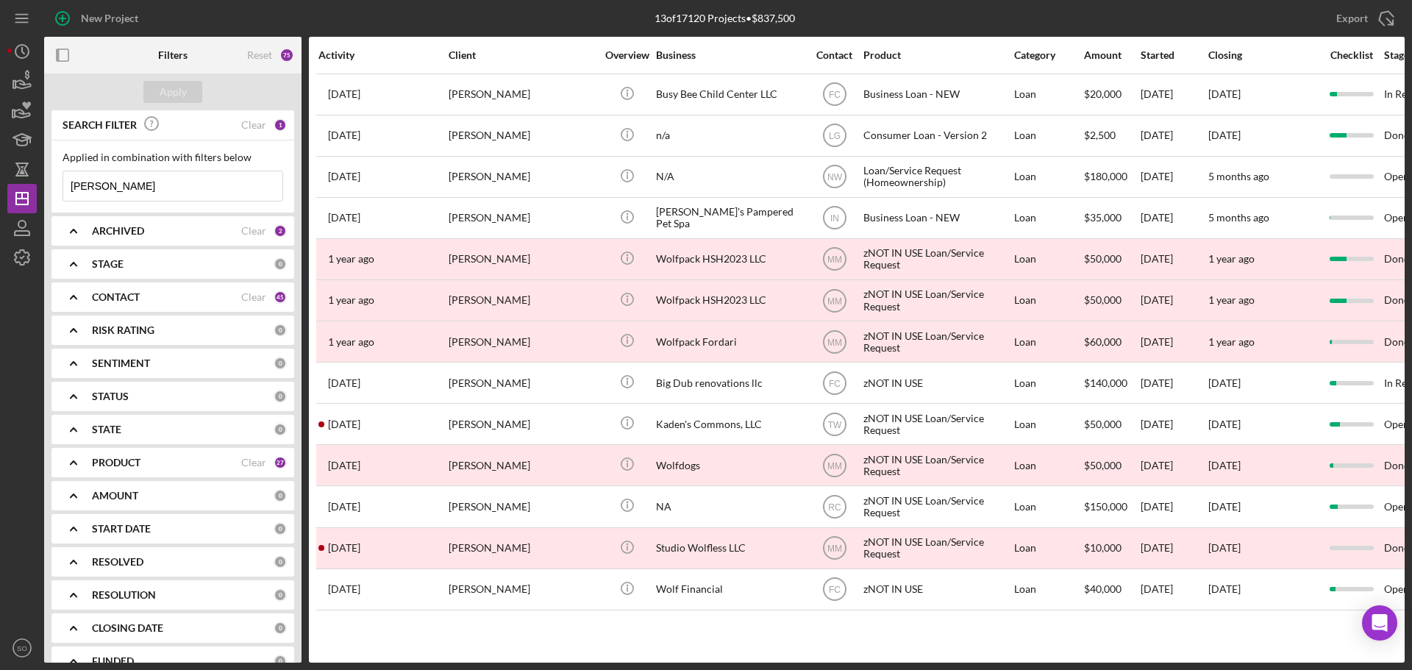
click at [162, 181] on input "Cheyenne Wolf" at bounding box center [172, 185] width 219 height 29
type input "C"
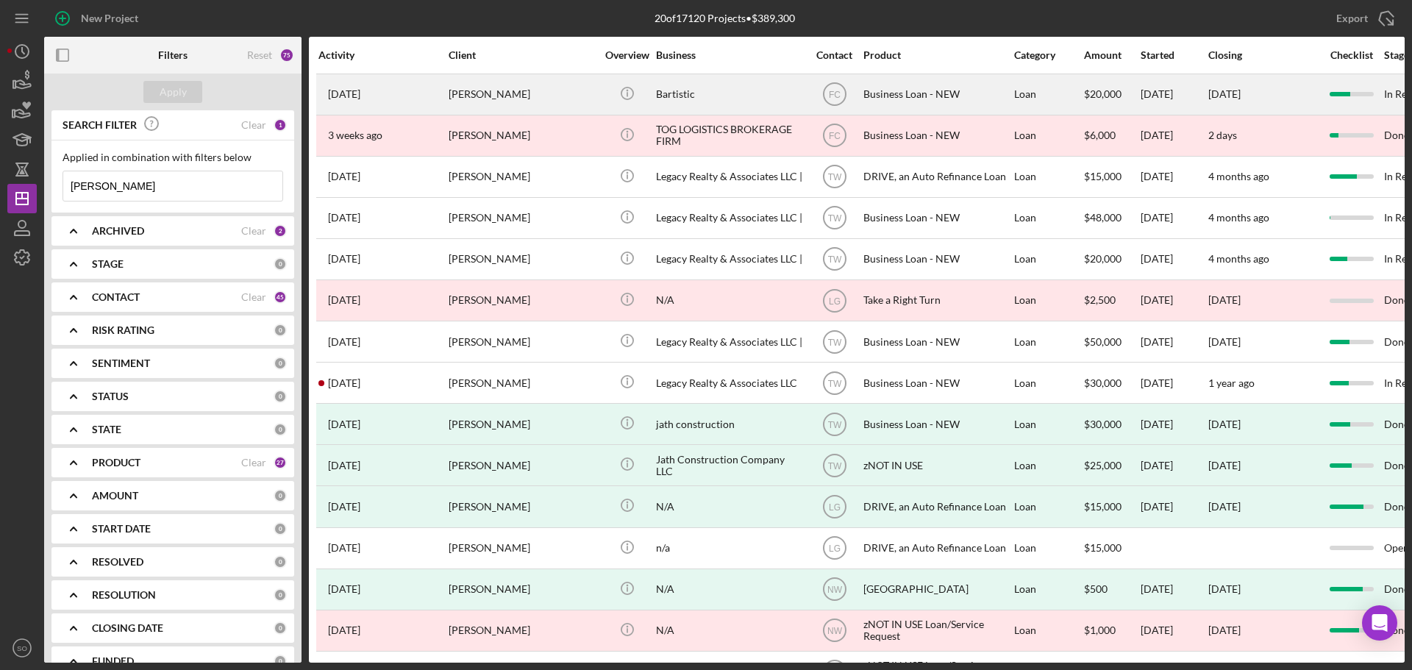
type input "herron"
click at [486, 88] on div "Emoni Herron" at bounding box center [522, 94] width 147 height 39
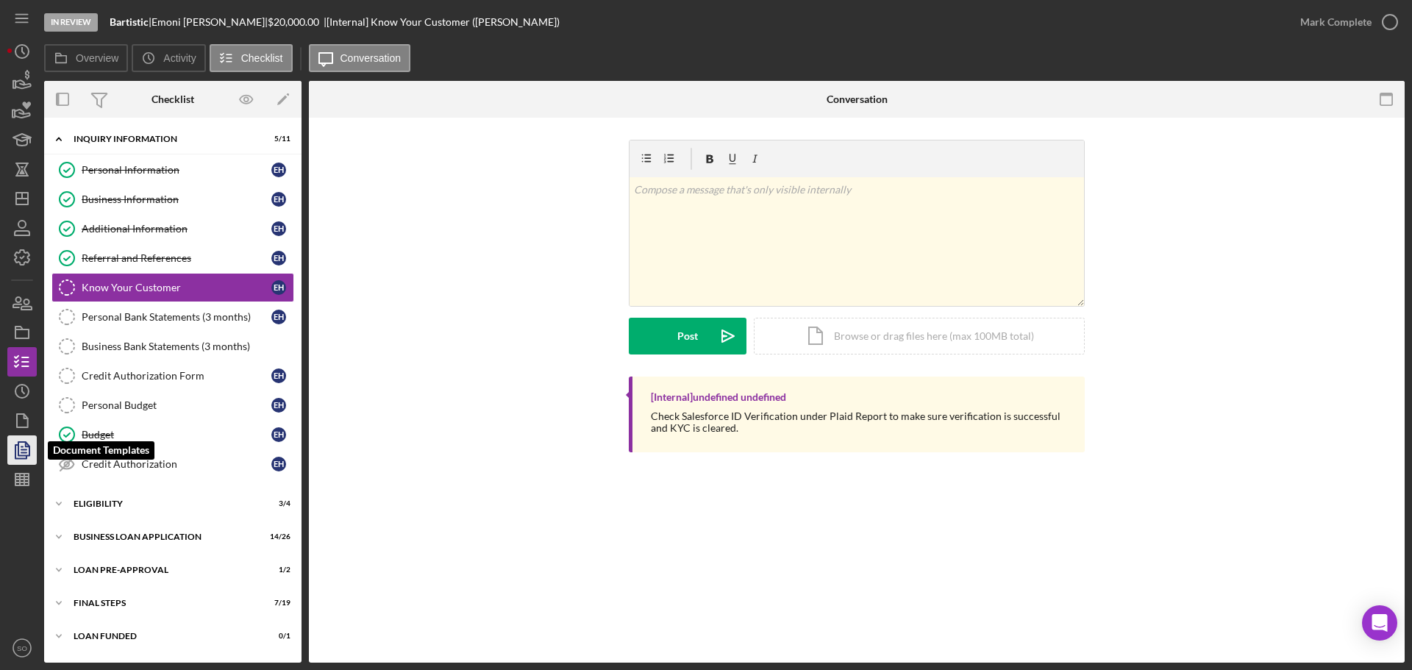
click at [29, 448] on polygon "button" at bounding box center [23, 448] width 11 height 13
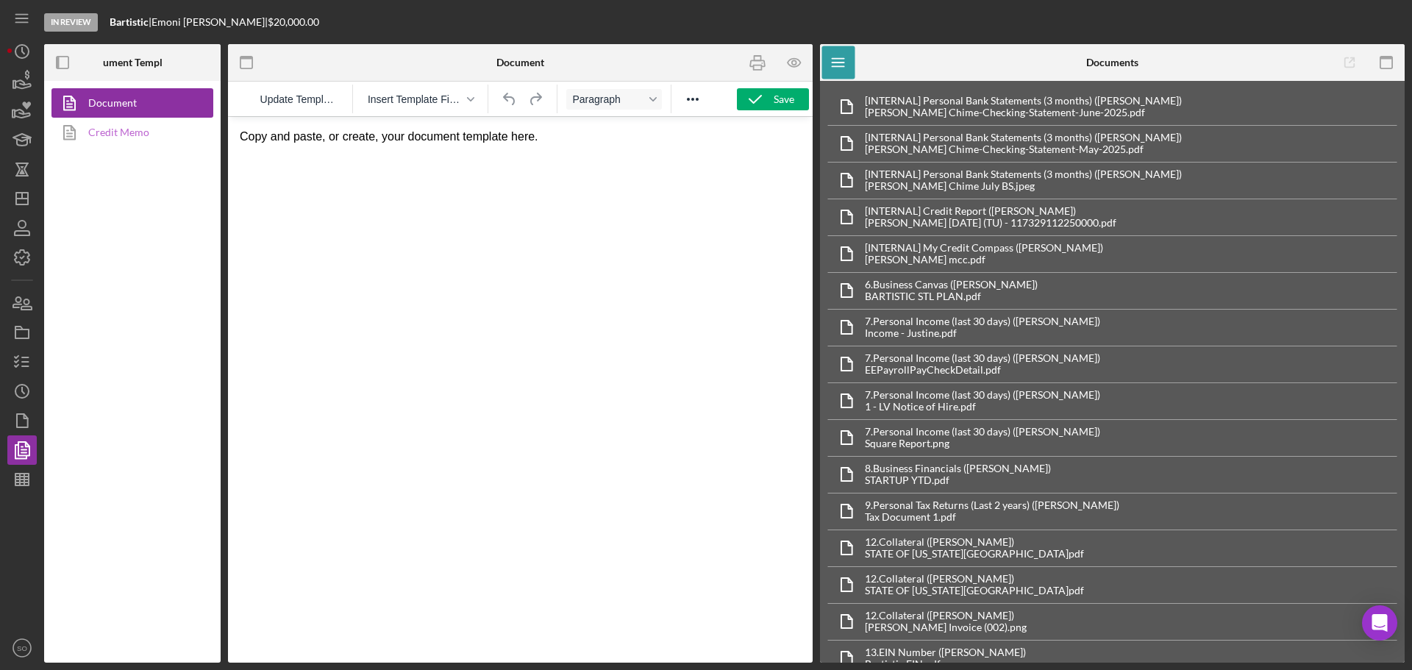
click at [118, 138] on link "Credit Memo" at bounding box center [128, 132] width 154 height 29
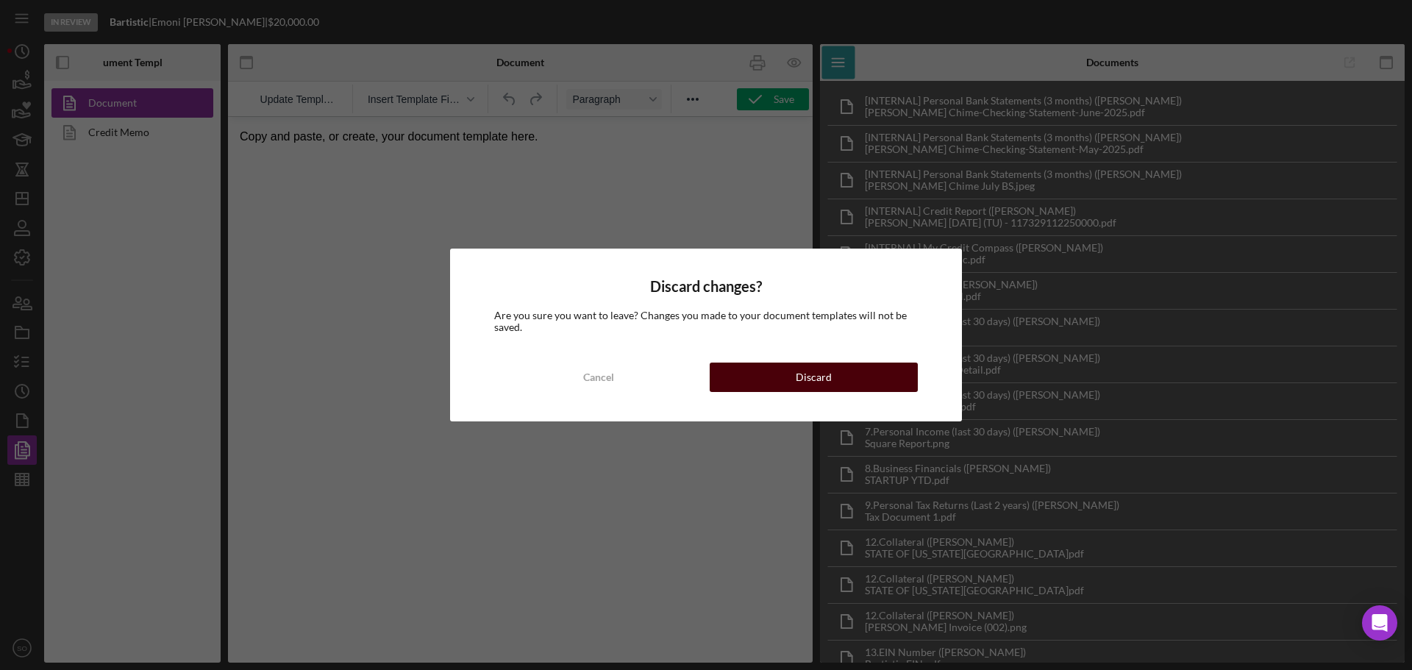
click at [723, 371] on button "Discard" at bounding box center [814, 377] width 208 height 29
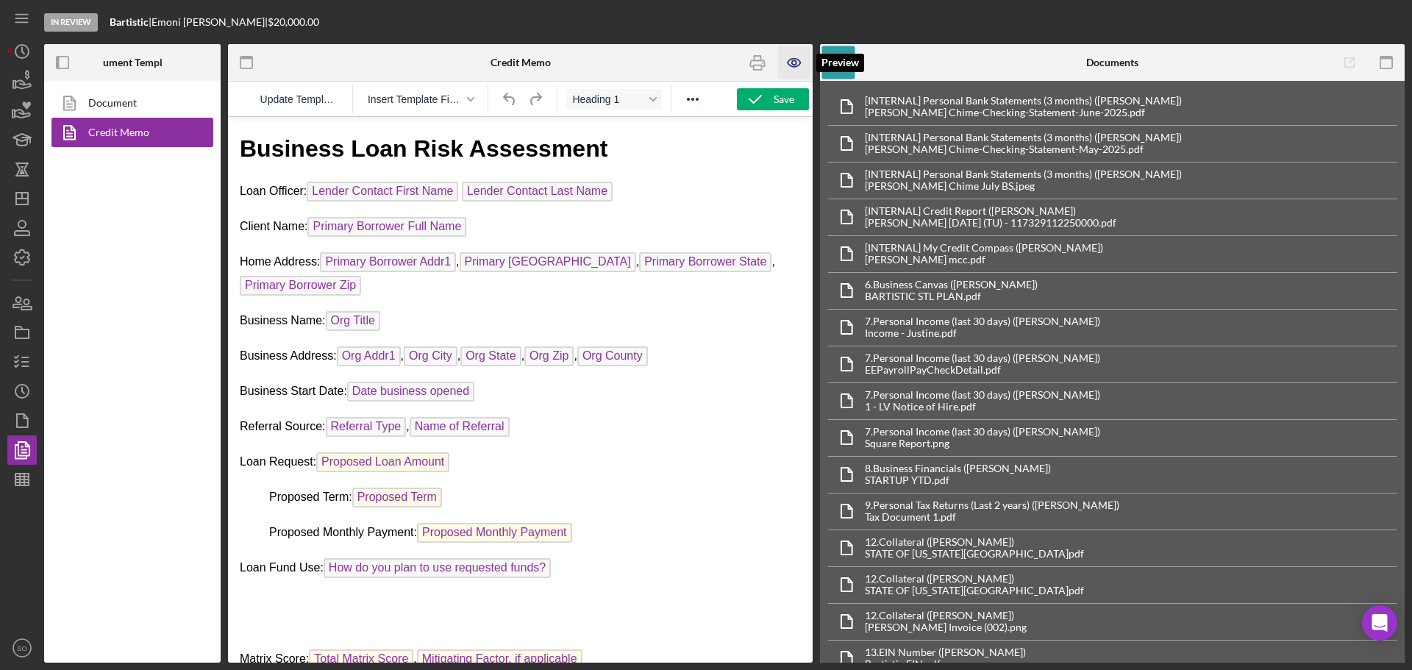
click at [786, 60] on icon "button" at bounding box center [794, 62] width 33 height 33
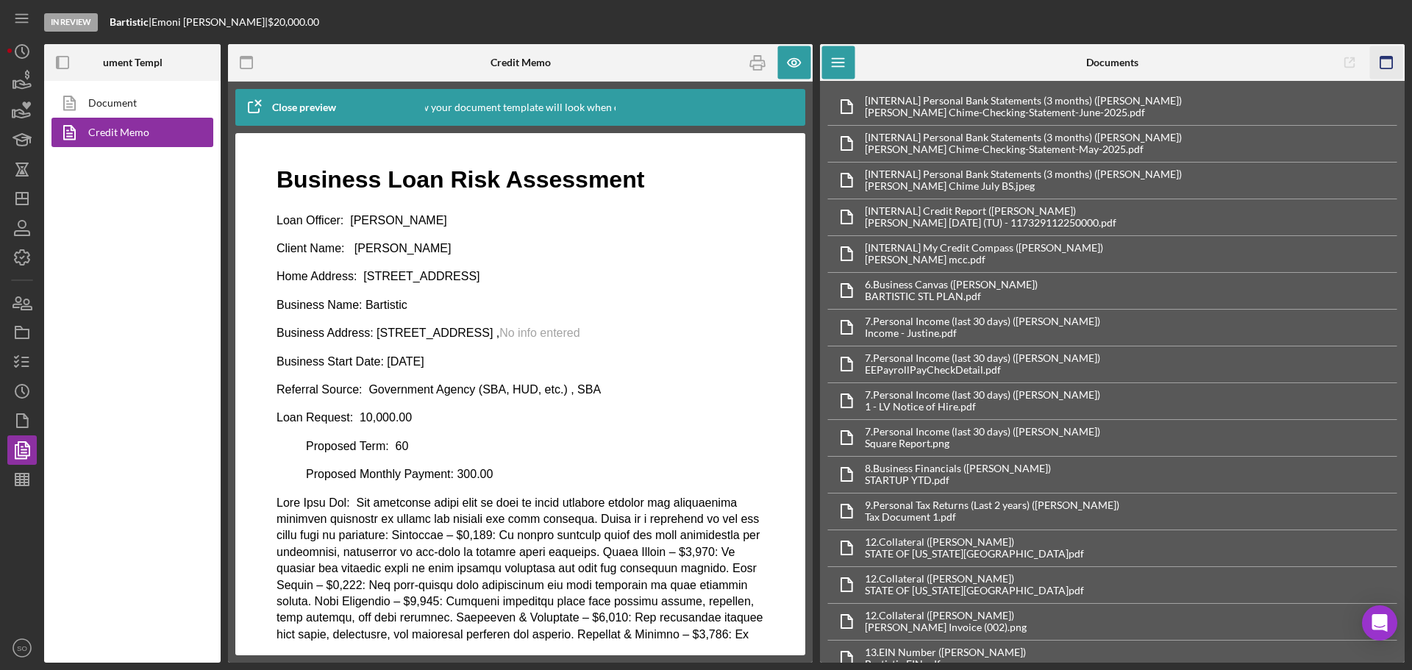
click at [1379, 63] on icon "button" at bounding box center [1387, 62] width 33 height 33
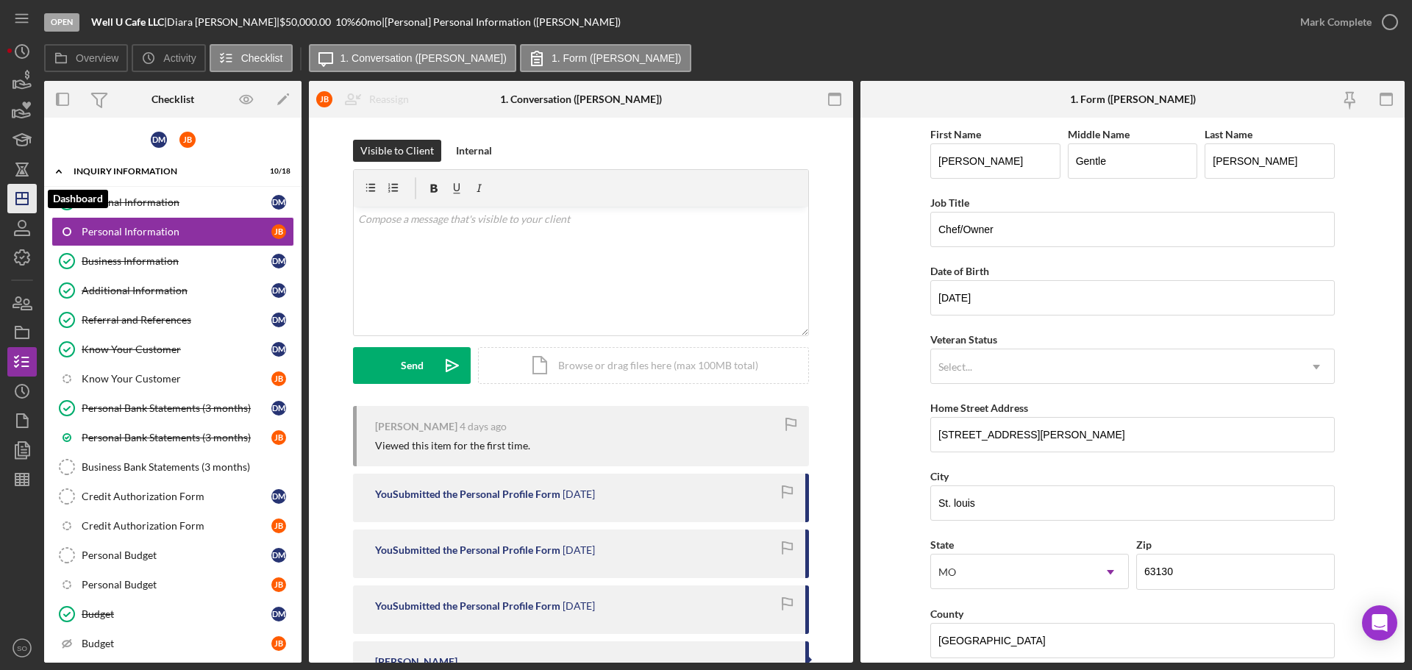
click at [26, 199] on line "button" at bounding box center [22, 199] width 12 height 0
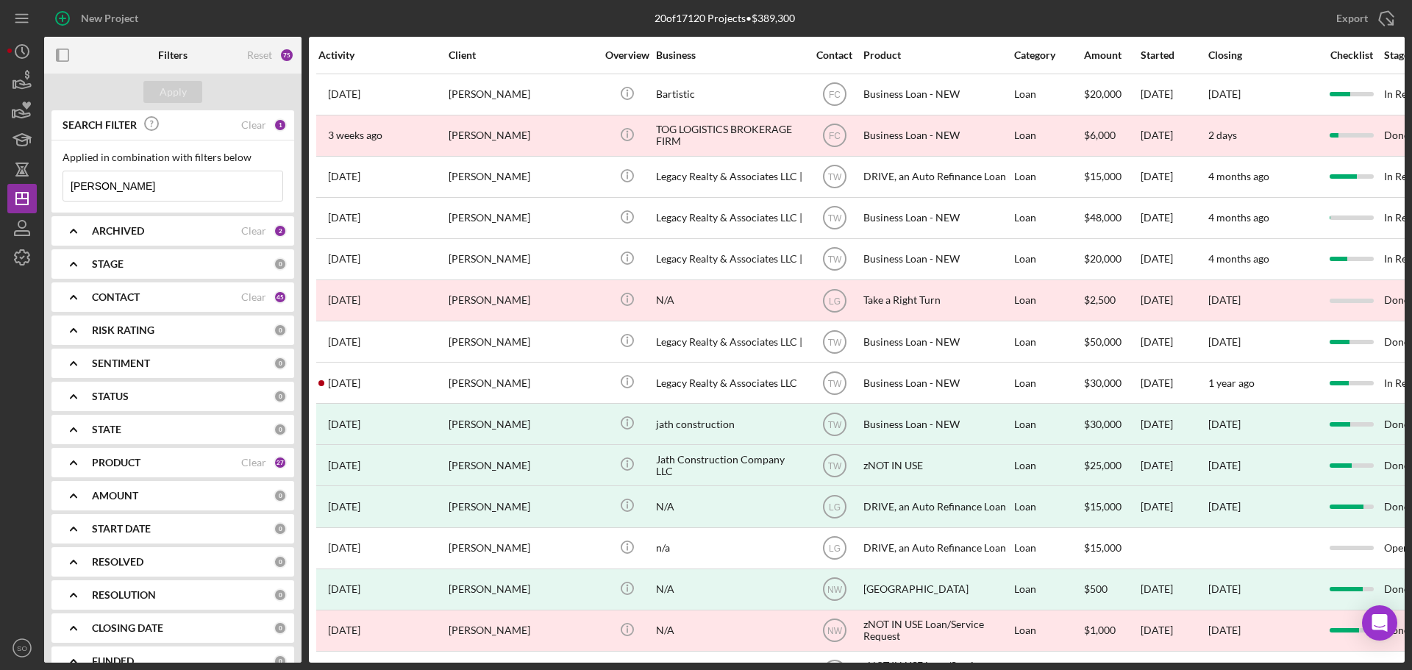
click at [161, 179] on input "[PERSON_NAME]" at bounding box center [172, 185] width 219 height 29
drag, startPoint x: 159, startPoint y: 184, endPoint x: 24, endPoint y: 193, distance: 135.0
click at [24, 193] on div "New Project 20 of 17120 Projects • $389,300 herron Export Icon/Export Filters R…" at bounding box center [706, 331] width 1398 height 663
paste input "Brittney Randels"
type input "Brittney Randels"
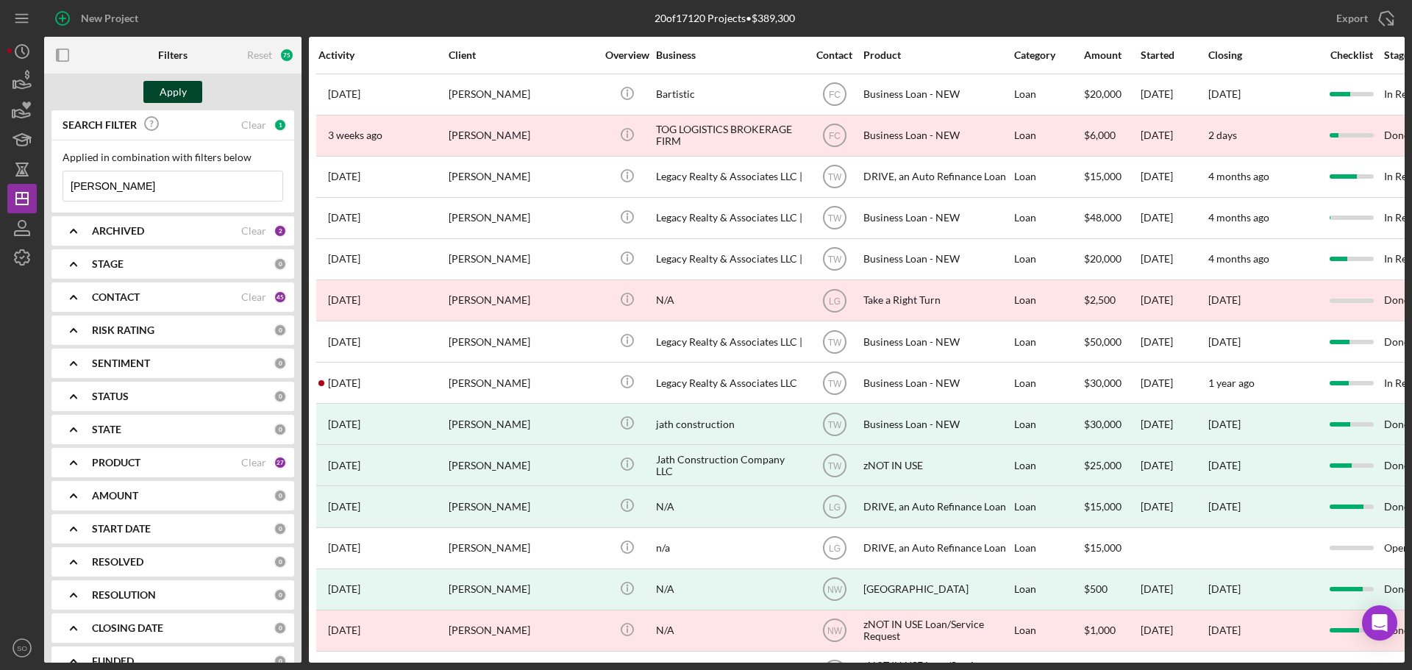
click at [178, 87] on div "Apply" at bounding box center [173, 92] width 27 height 22
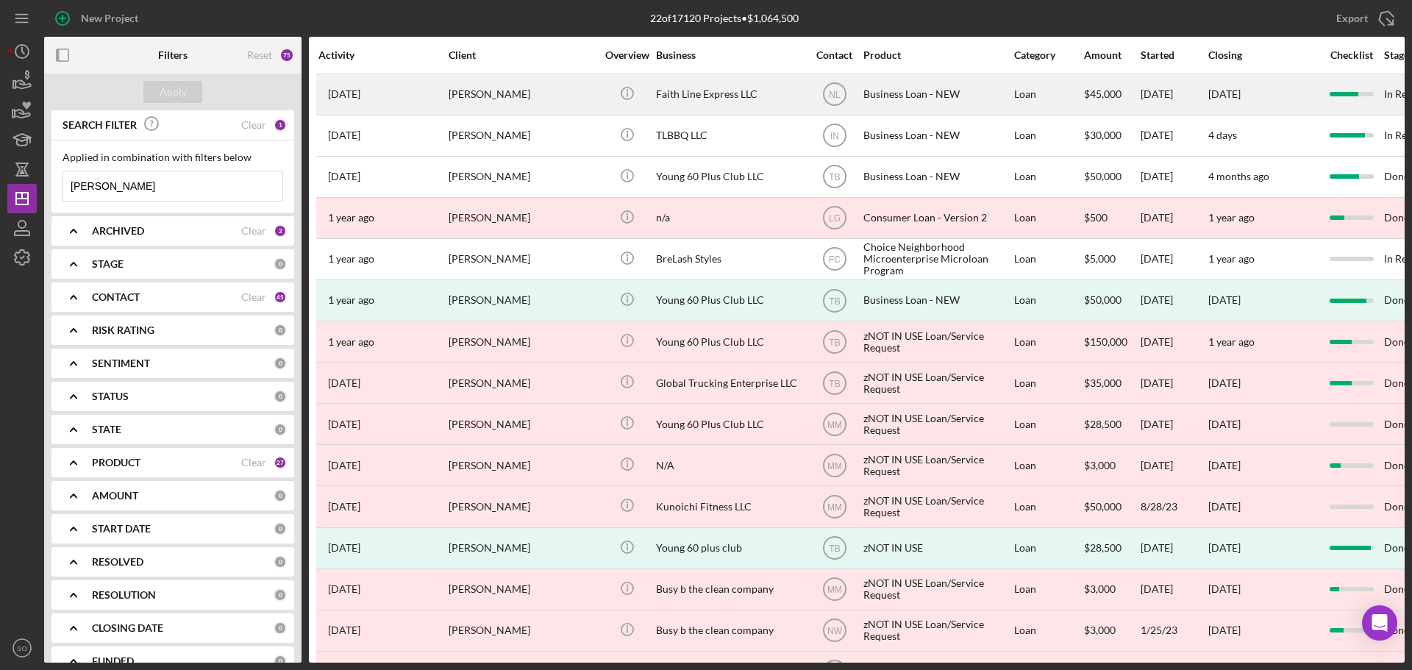
click at [483, 102] on div "Britney Randels" at bounding box center [522, 94] width 147 height 39
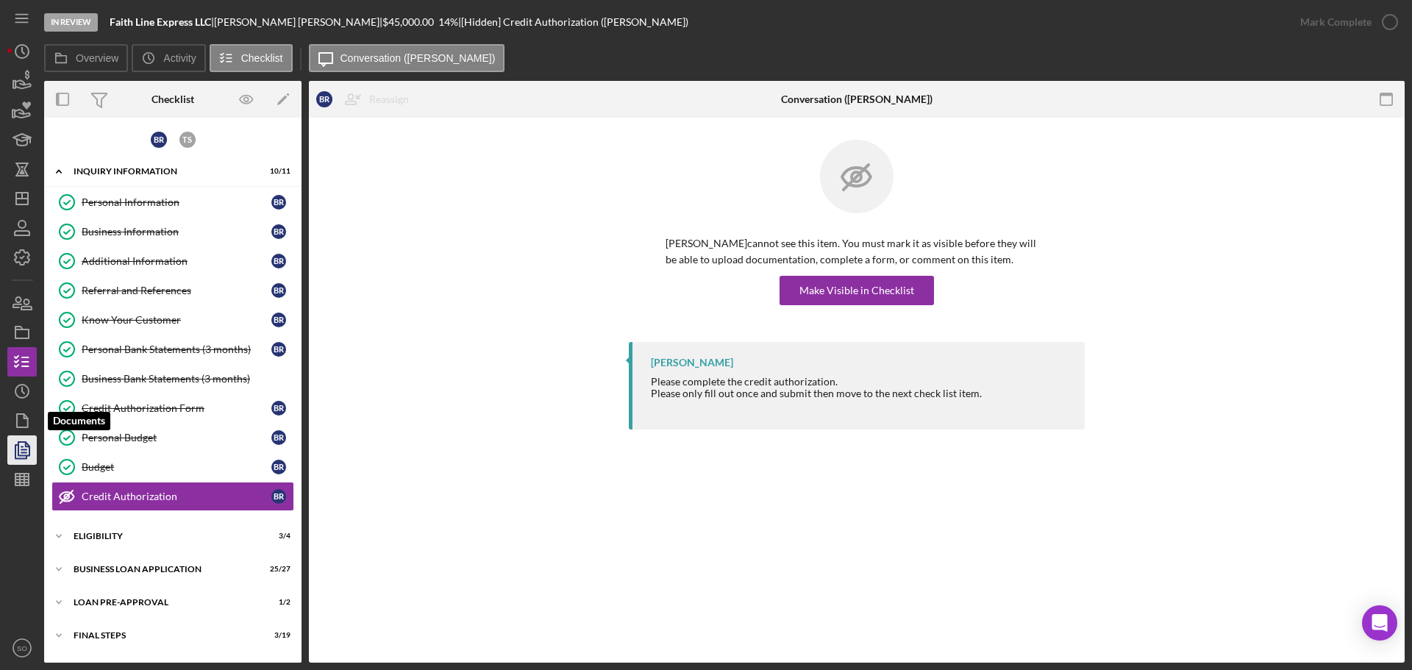
scroll to position [29, 0]
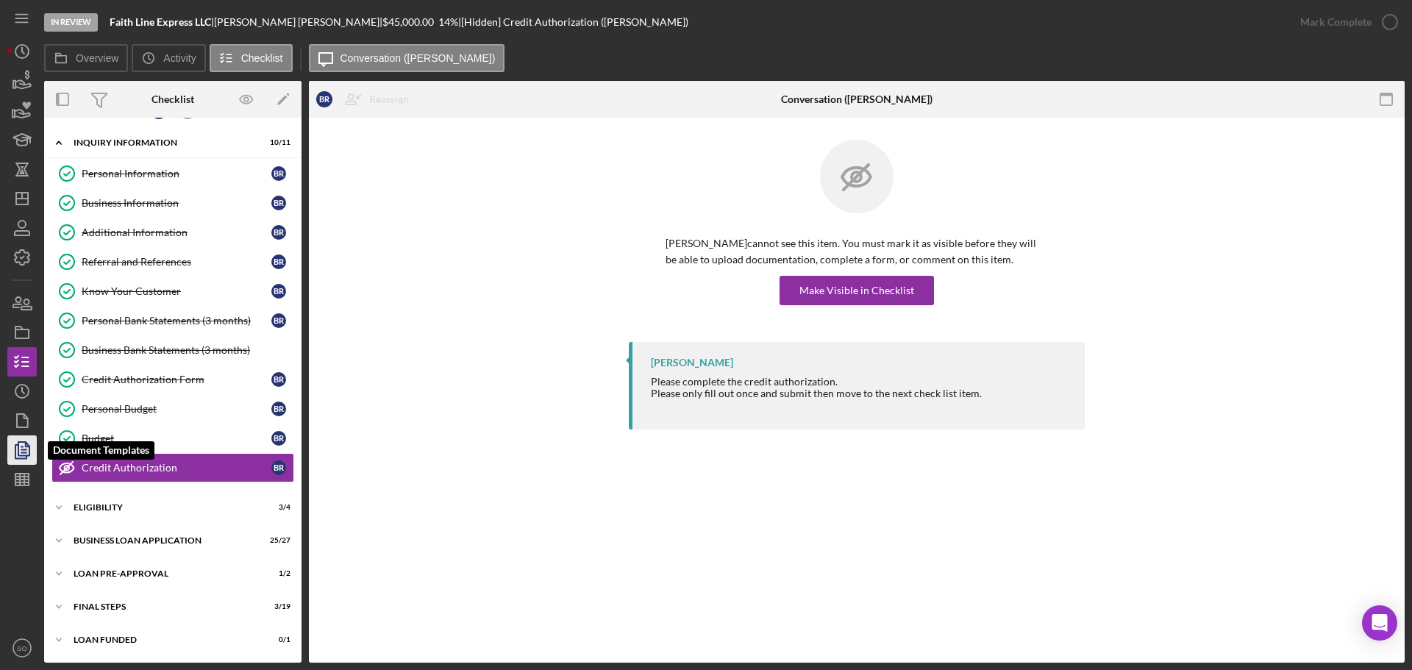
click at [20, 451] on icon "button" at bounding box center [22, 450] width 37 height 37
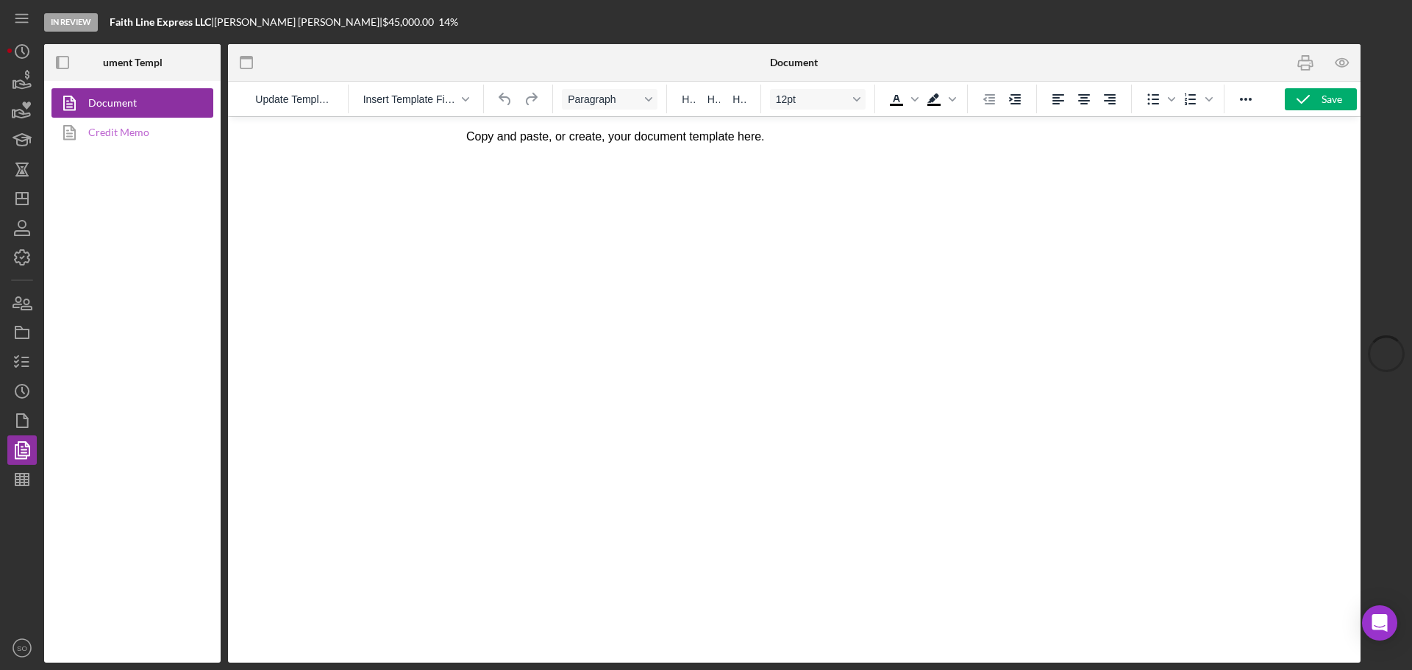
click at [140, 121] on link "Credit Memo" at bounding box center [128, 132] width 154 height 29
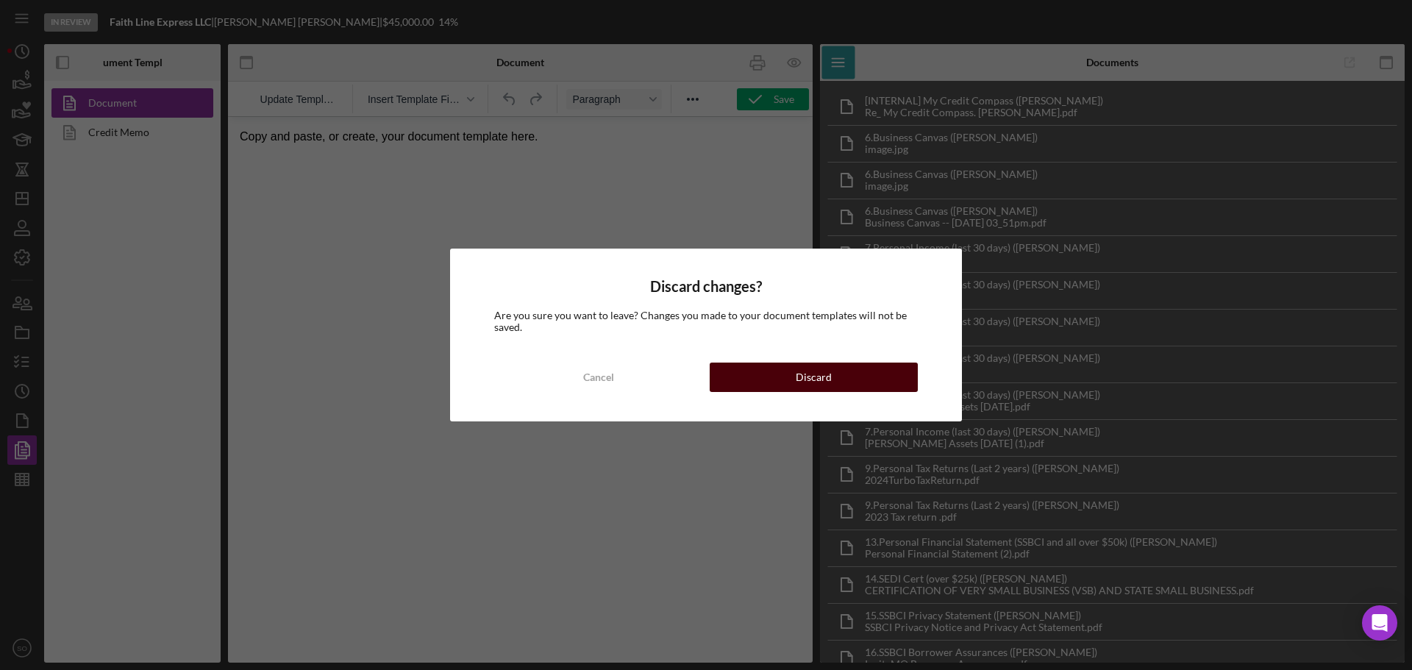
click at [808, 380] on div "Discard" at bounding box center [814, 377] width 36 height 29
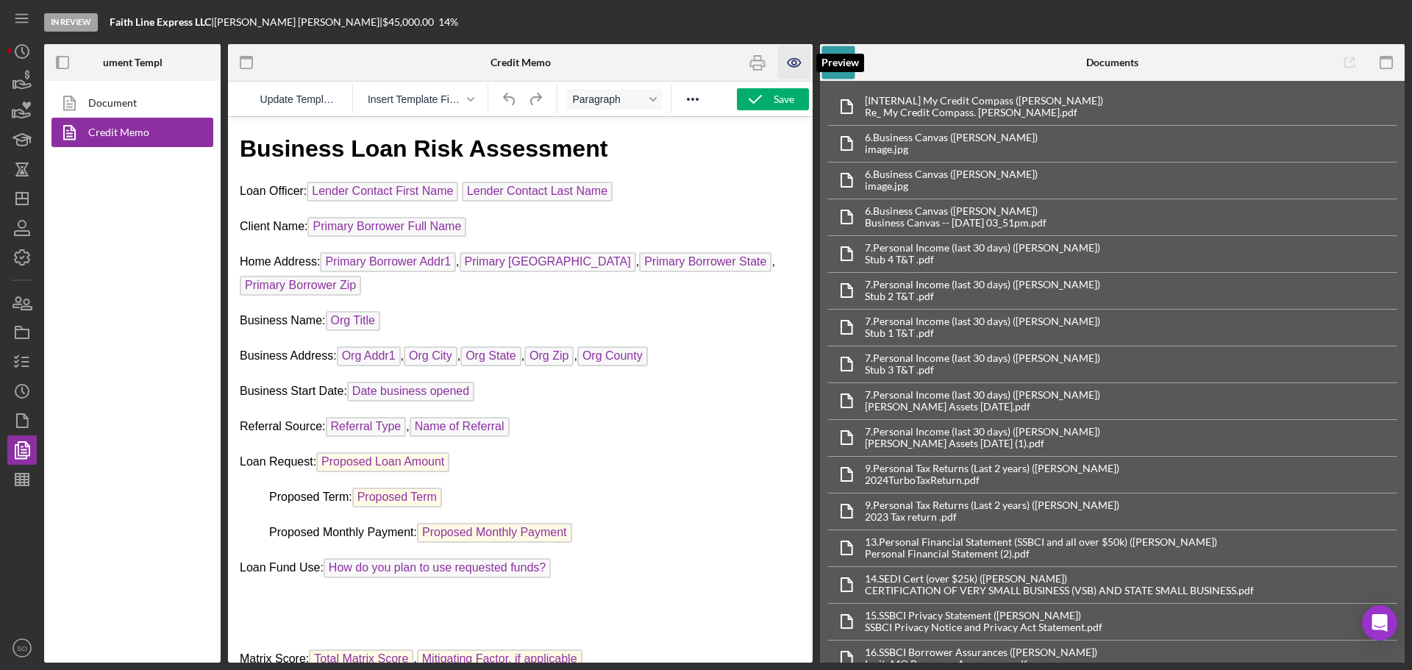
click at [794, 65] on icon "button" at bounding box center [794, 62] width 4 height 4
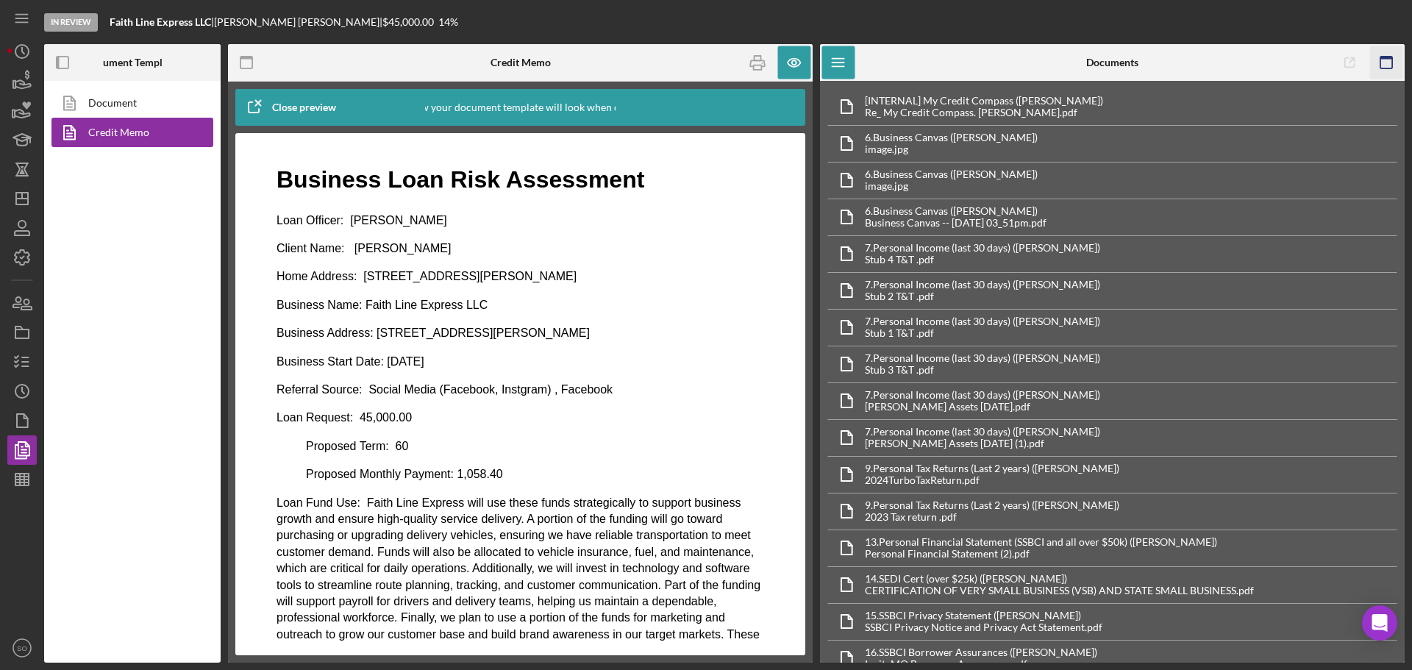
click at [1384, 65] on icon "button" at bounding box center [1387, 62] width 33 height 33
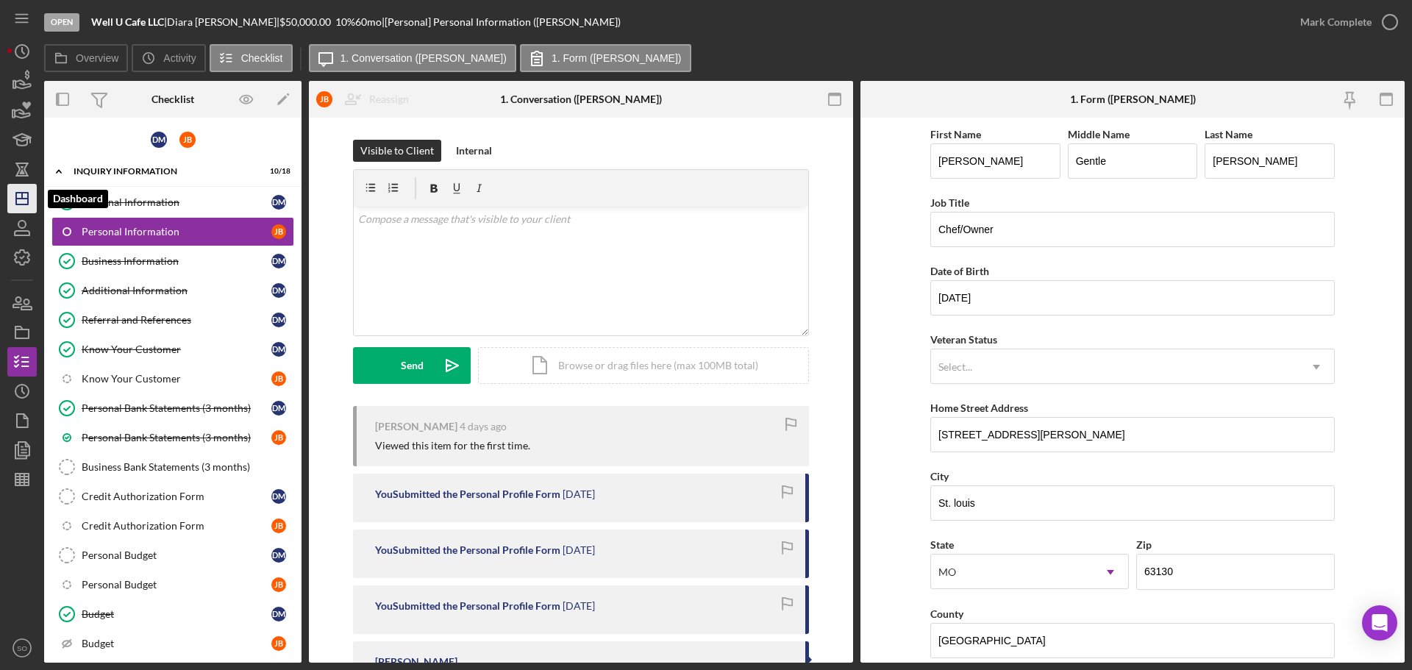
click at [11, 202] on icon "Icon/Dashboard" at bounding box center [22, 198] width 37 height 37
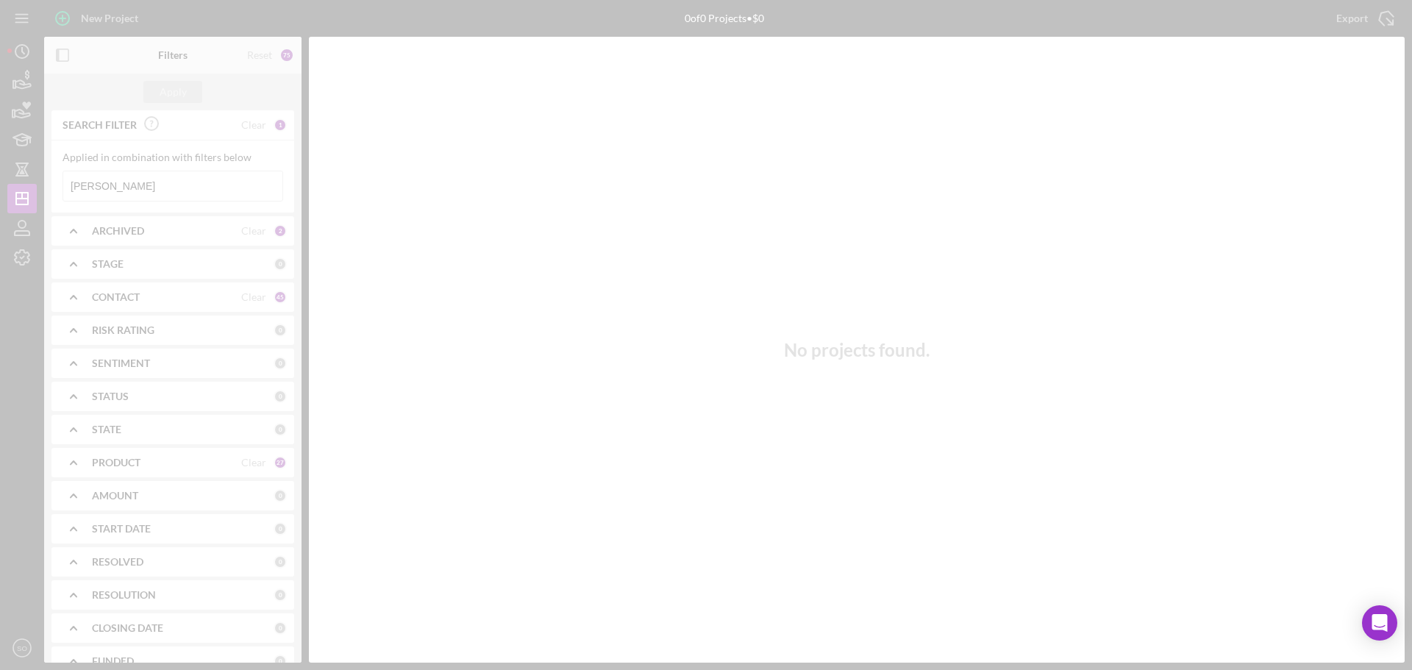
click at [135, 180] on div at bounding box center [706, 335] width 1412 height 670
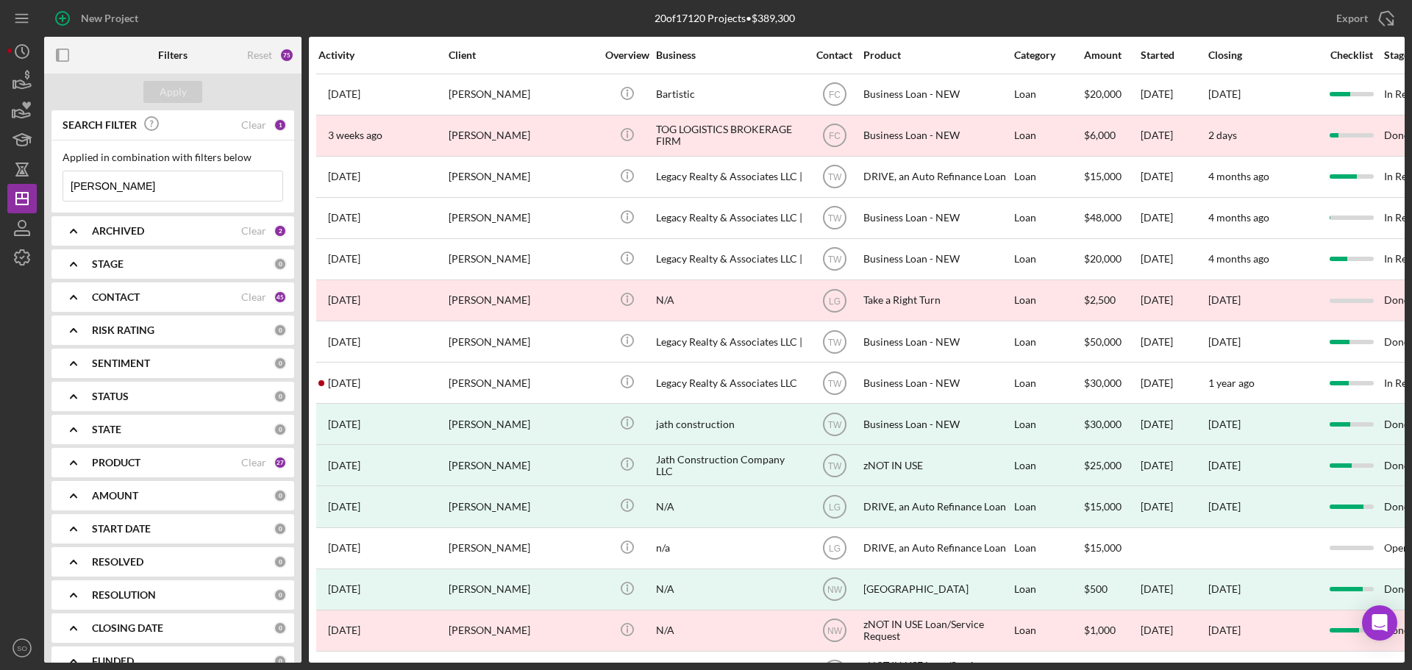
drag, startPoint x: 176, startPoint y: 184, endPoint x: 50, endPoint y: 187, distance: 125.8
click at [50, 187] on div "SEARCH FILTER Clear 1 Applied in combination with filters below herron Icon/Men…" at bounding box center [172, 386] width 257 height 552
paste input "Monterio Pattma"
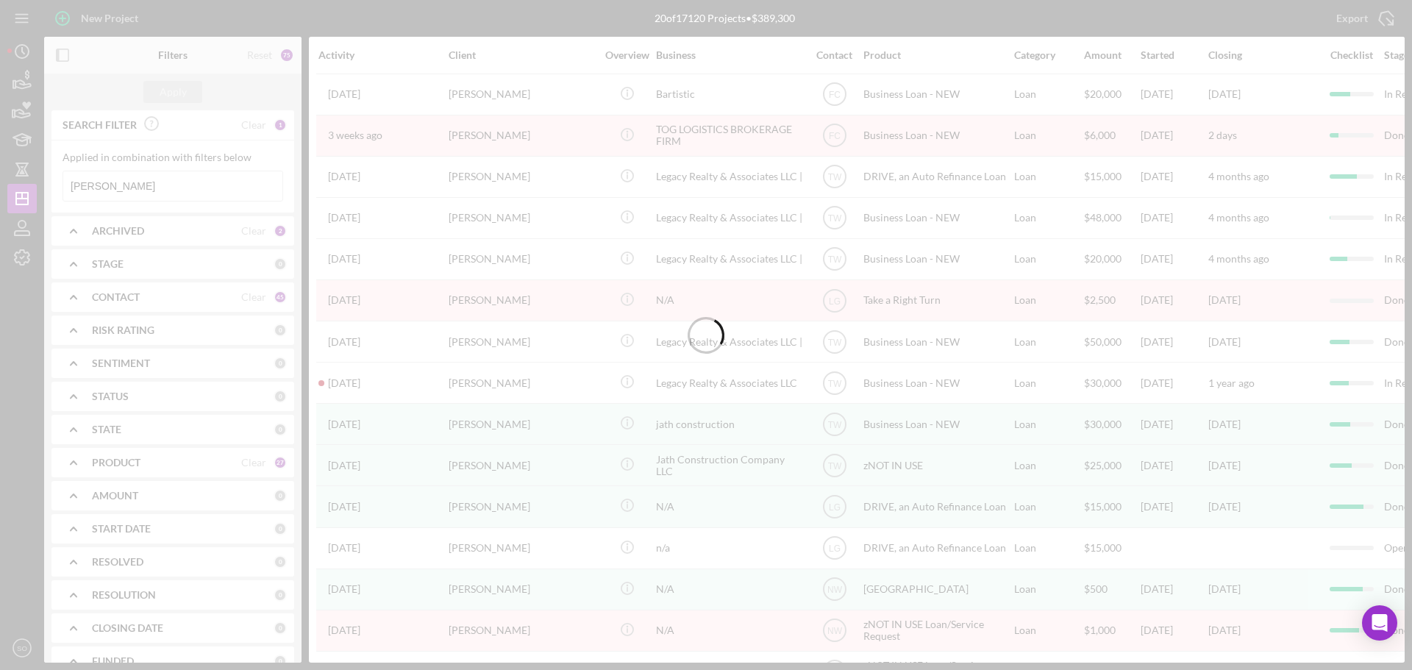
type input "Monterio Pattman"
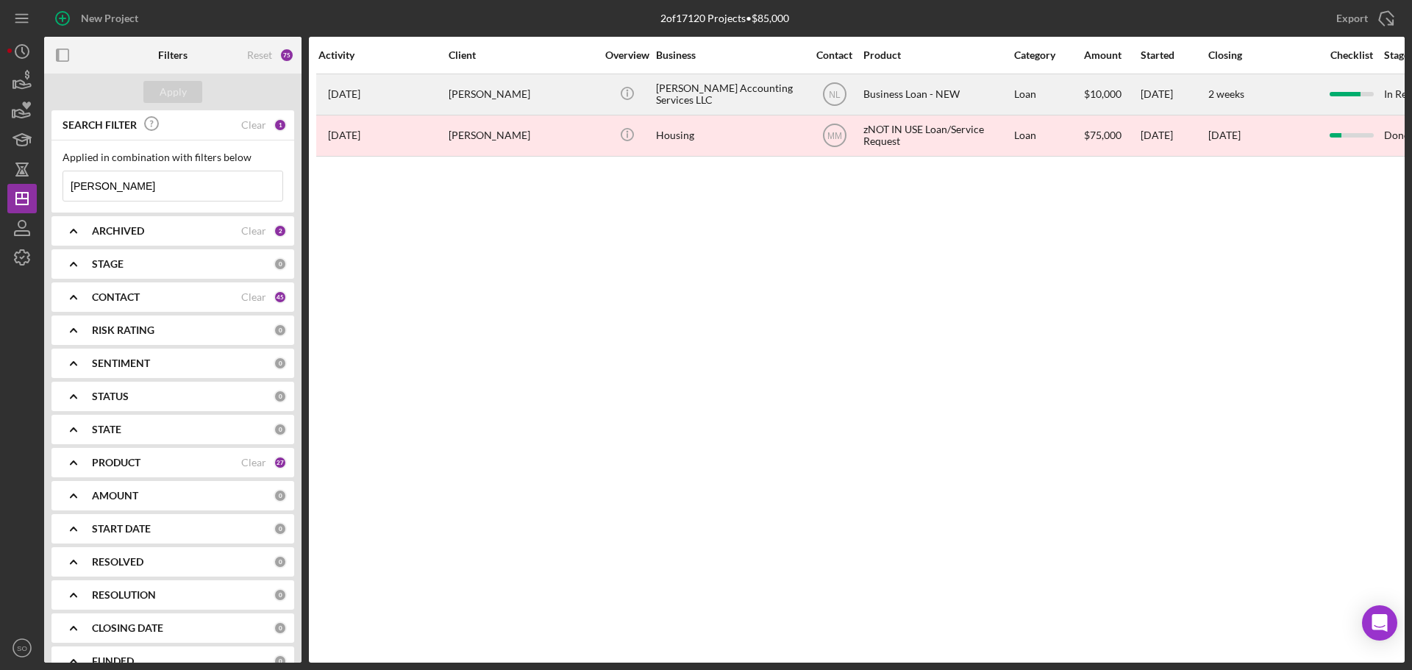
click at [532, 97] on div "Monterio Pattman" at bounding box center [522, 94] width 147 height 39
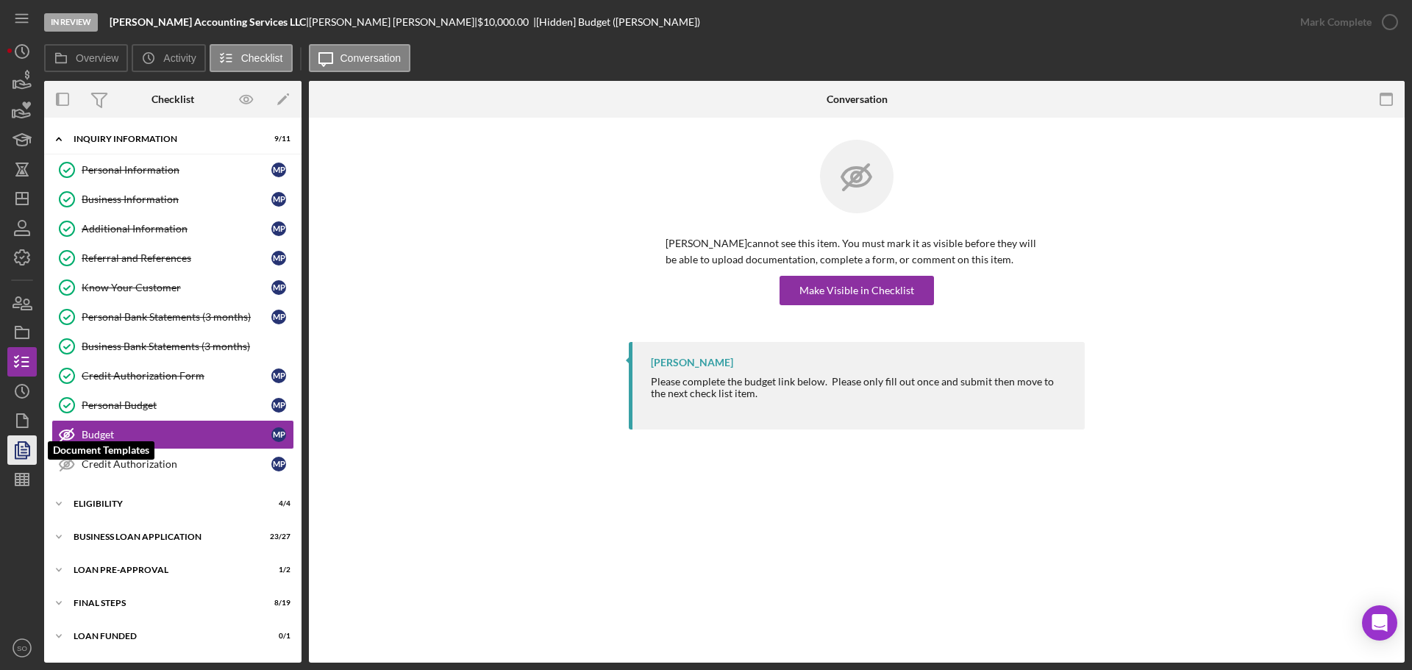
click at [21, 450] on icon "button" at bounding box center [23, 450] width 5 height 6
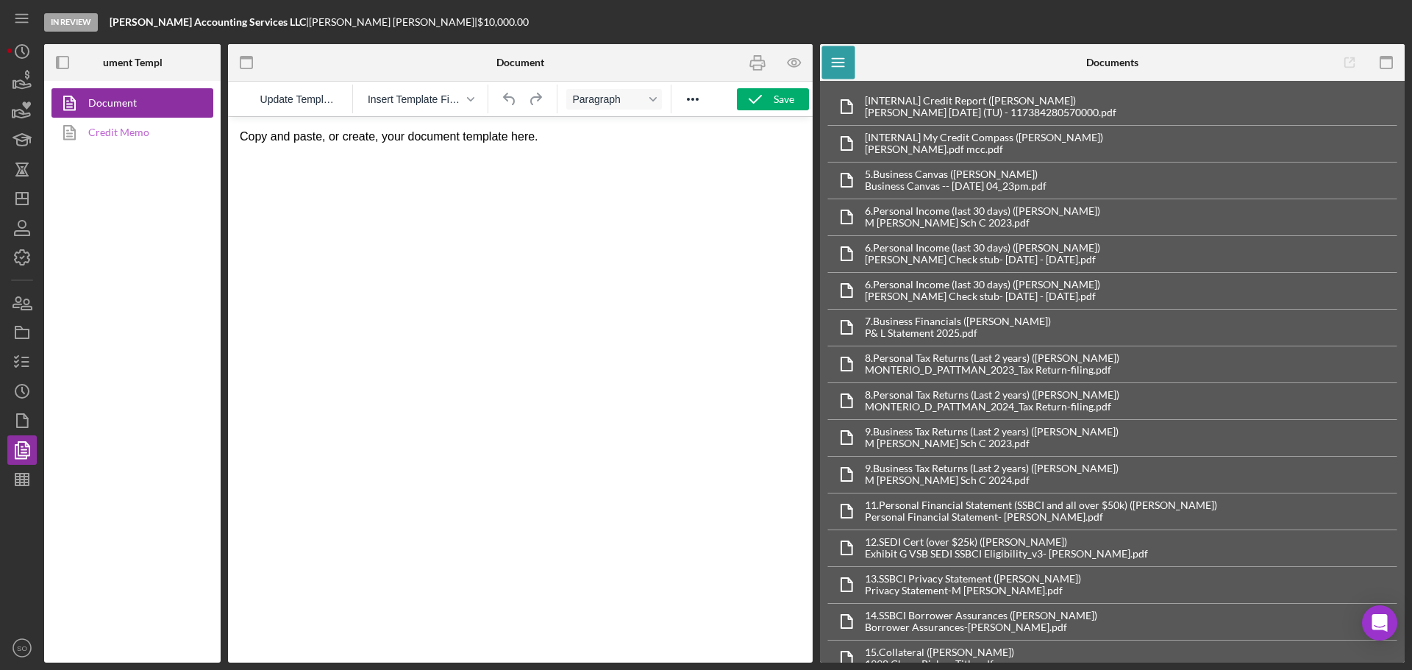
click at [120, 135] on link "Credit Memo" at bounding box center [128, 132] width 154 height 29
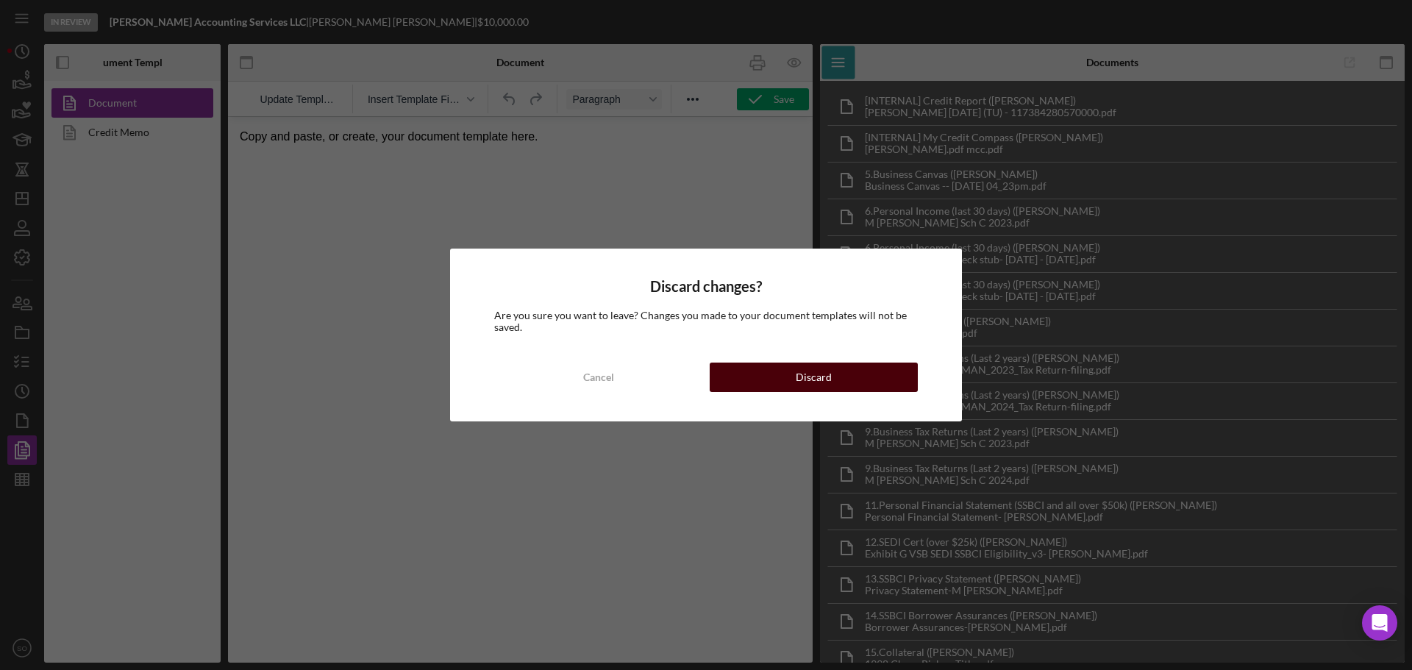
click at [757, 376] on button "Discard" at bounding box center [814, 377] width 208 height 29
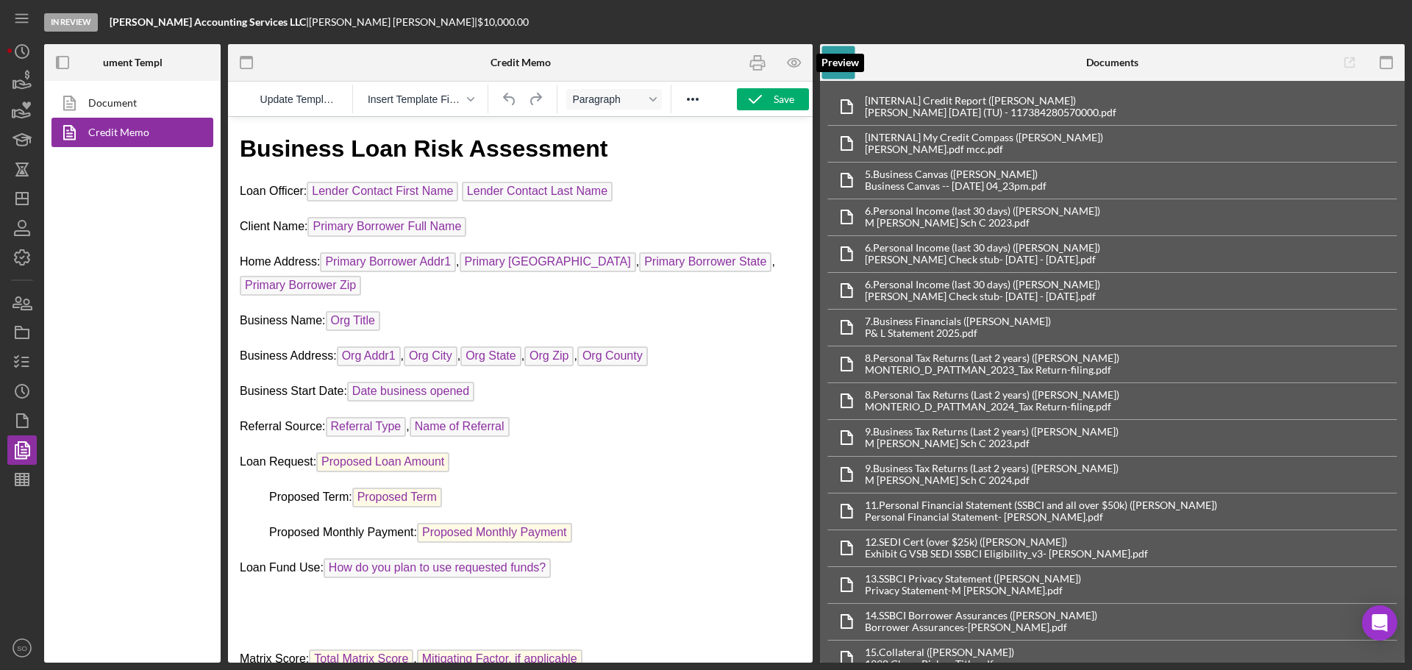
click at [785, 64] on icon "button" at bounding box center [794, 62] width 33 height 33
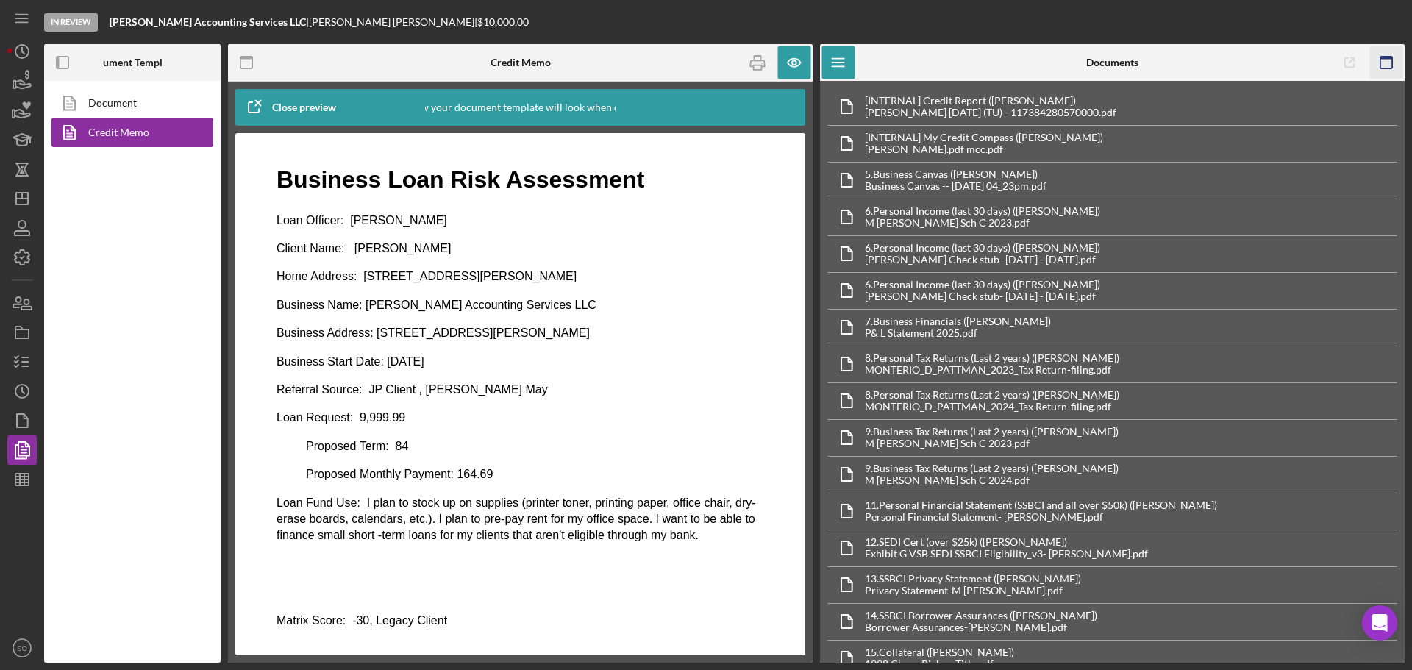
click at [1378, 62] on icon "button" at bounding box center [1387, 62] width 33 height 33
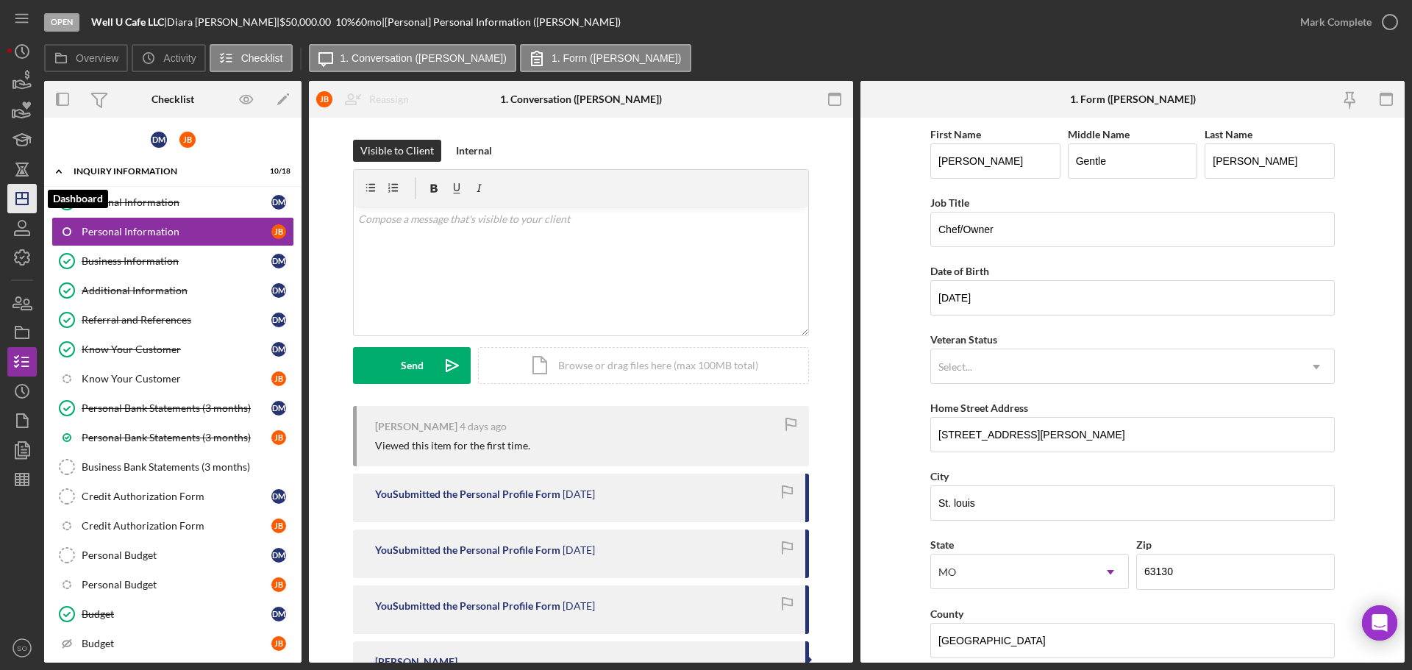
click at [16, 193] on polygon "button" at bounding box center [22, 199] width 12 height 12
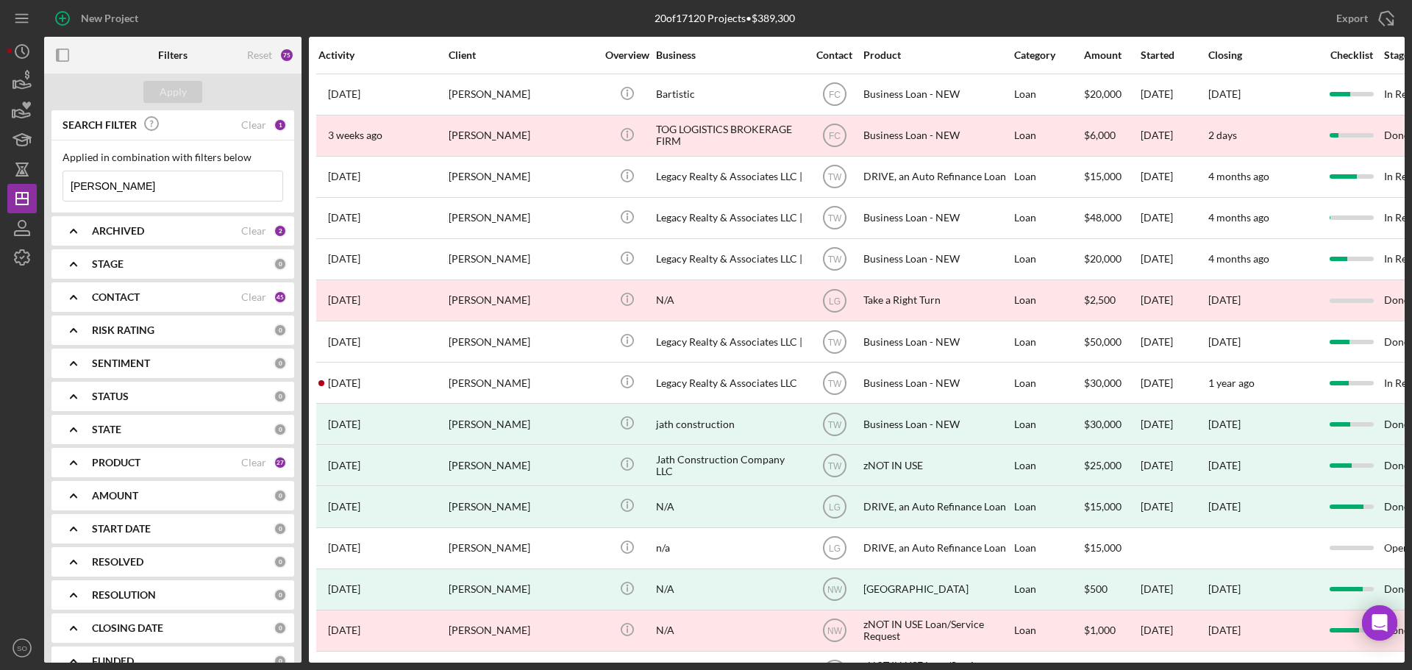
click at [190, 188] on input "[PERSON_NAME]" at bounding box center [172, 185] width 219 height 29
click at [243, 129] on div "Clear" at bounding box center [253, 125] width 25 height 12
click at [176, 90] on div "Apply" at bounding box center [173, 92] width 27 height 22
